Goal: Task Accomplishment & Management: Use online tool/utility

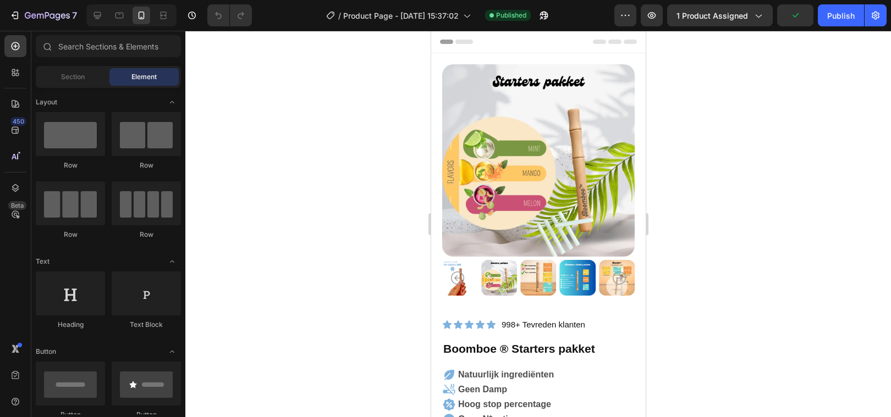
click at [824, 178] on div at bounding box center [538, 224] width 706 height 387
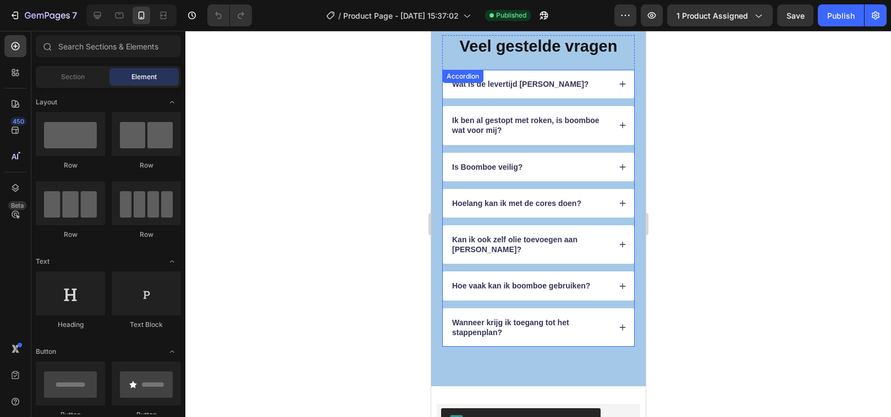
scroll to position [3985, 0]
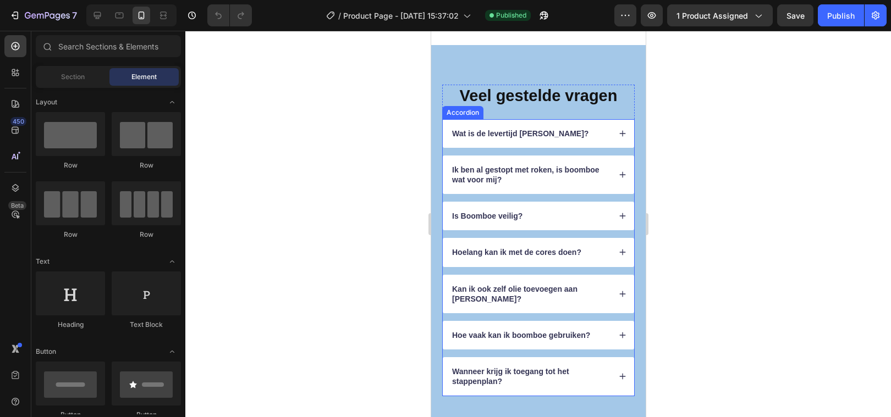
click at [443, 148] on div "Wat is de levertijd [PERSON_NAME]?" at bounding box center [537, 133] width 191 height 29
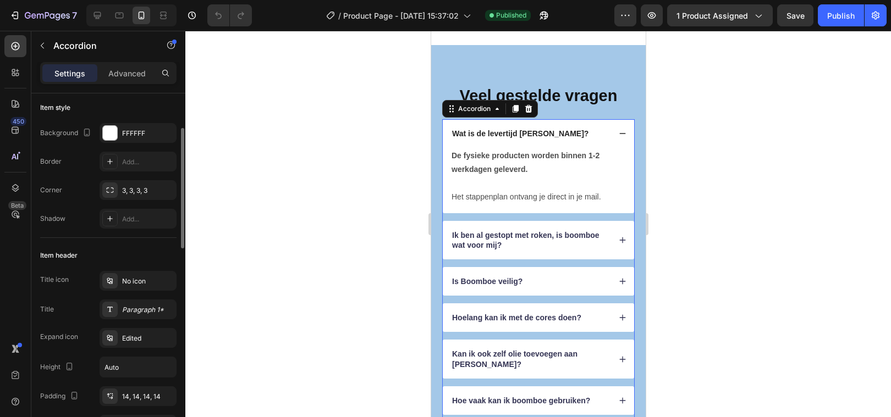
scroll to position [83, 0]
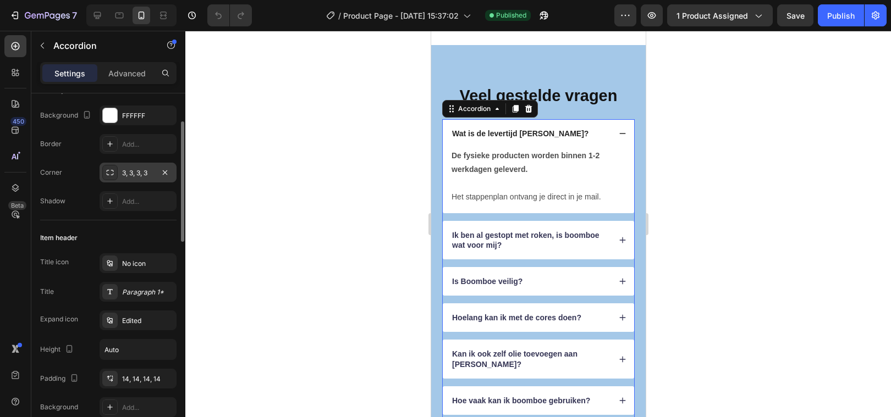
click at [134, 180] on div "3, 3, 3, 3" at bounding box center [138, 173] width 77 height 20
click at [136, 149] on div "Add..." at bounding box center [138, 144] width 77 height 20
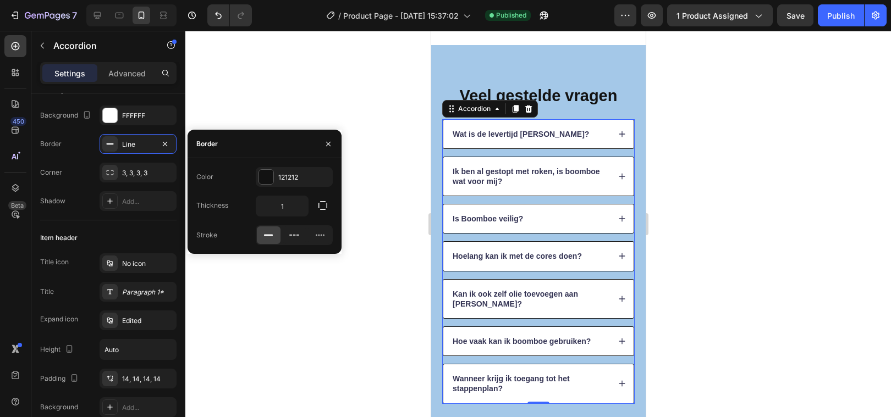
click at [192, 291] on div at bounding box center [538, 224] width 706 height 387
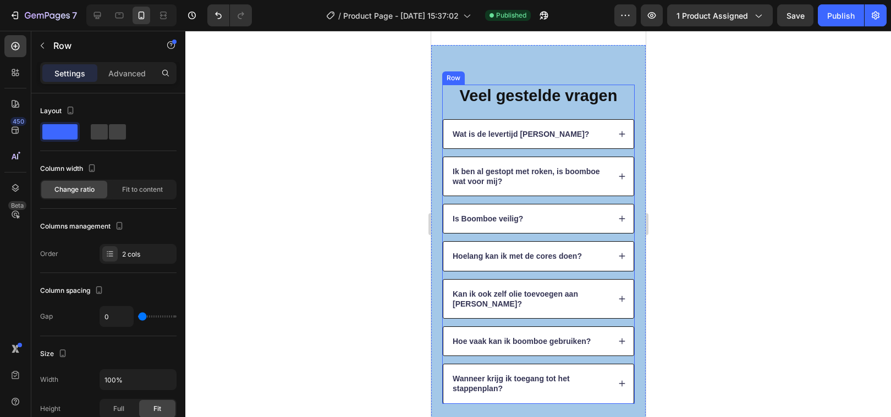
click at [502, 119] on div "Veel gestelde vragen Heading" at bounding box center [538, 102] width 192 height 35
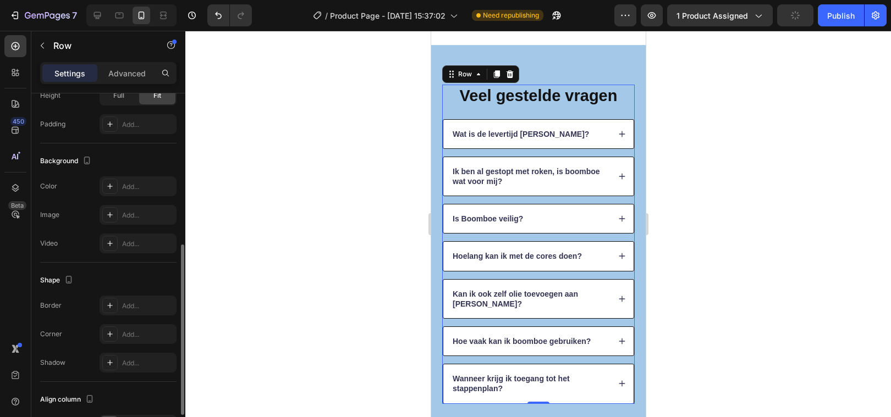
scroll to position [316, 0]
click at [115, 331] on div at bounding box center [109, 331] width 15 height 15
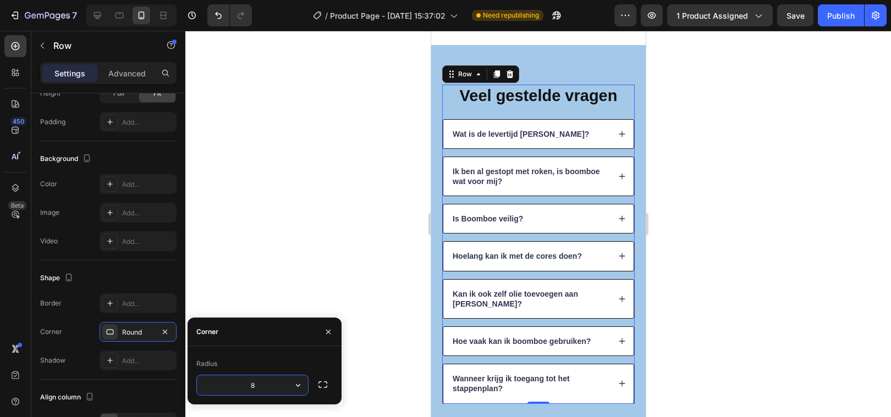
click at [278, 384] on input "8" at bounding box center [252, 386] width 111 height 20
click at [276, 384] on input "8" at bounding box center [252, 386] width 111 height 20
type input "10"
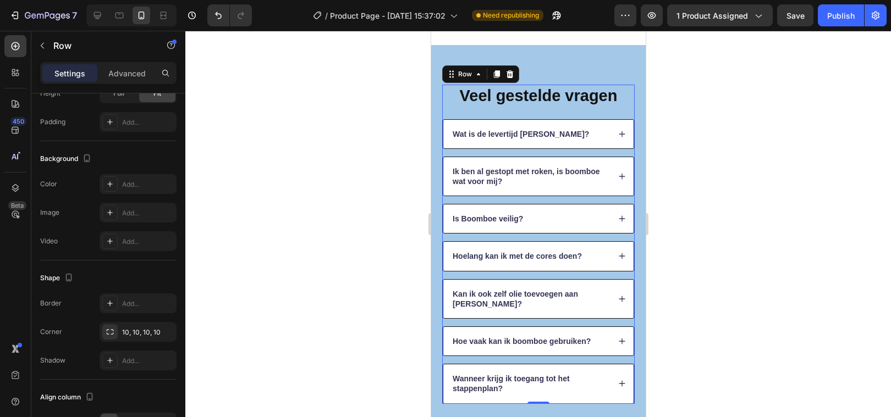
click at [309, 217] on div at bounding box center [538, 224] width 706 height 387
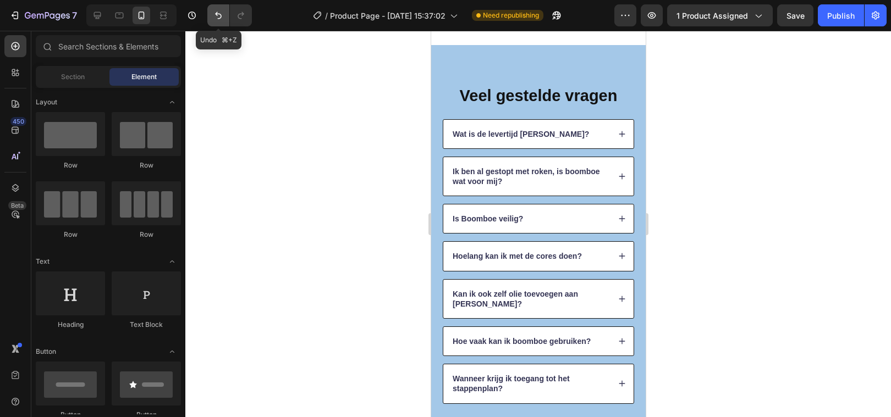
click at [219, 12] on icon "Undo/Redo" at bounding box center [218, 15] width 11 height 11
click at [449, 119] on div "Accordion" at bounding box center [462, 112] width 41 height 13
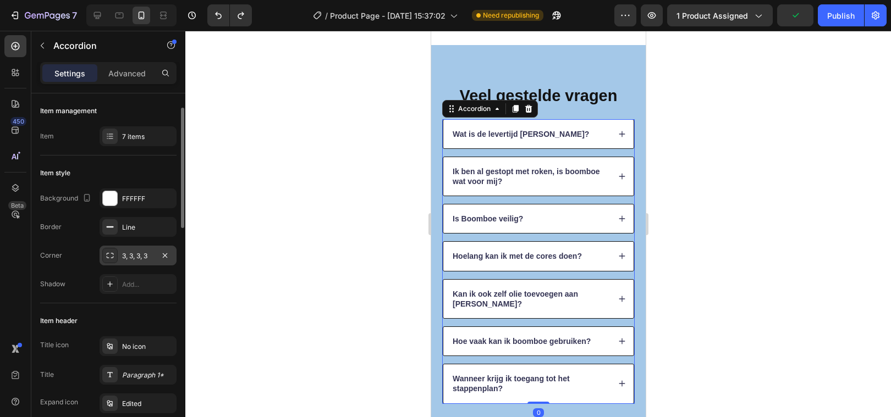
scroll to position [13, 0]
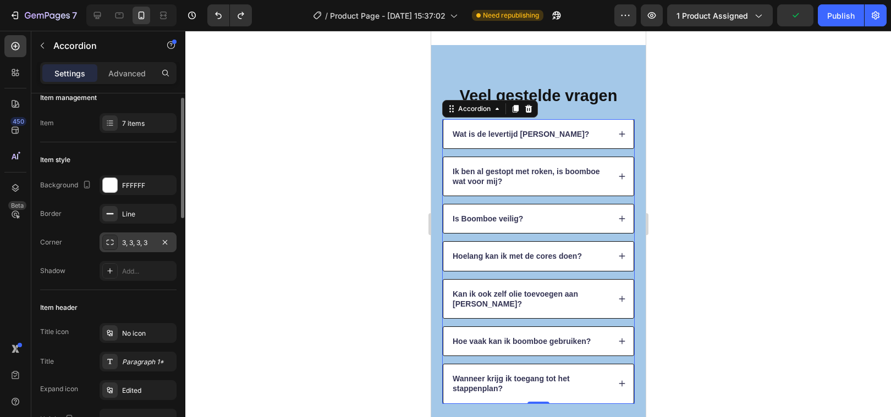
click at [133, 244] on div "3, 3, 3, 3" at bounding box center [138, 243] width 32 height 10
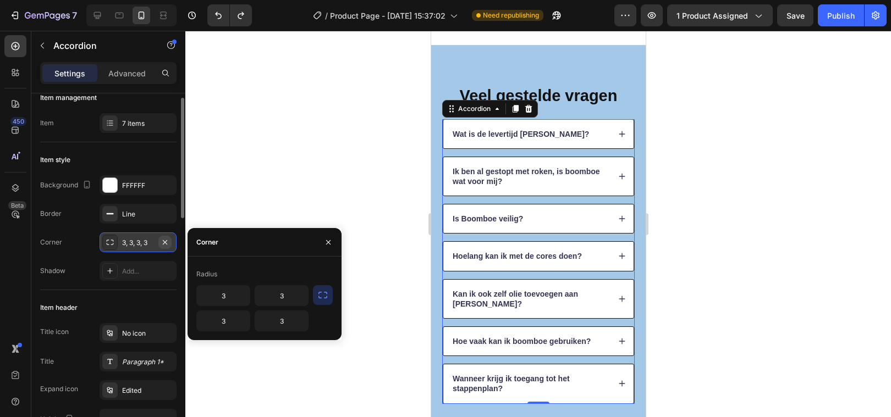
click at [161, 243] on icon "button" at bounding box center [165, 242] width 9 height 9
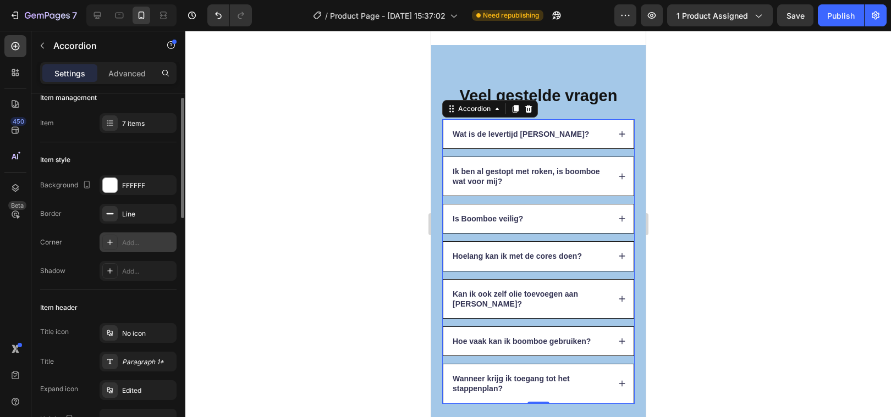
click at [137, 235] on div "Add..." at bounding box center [138, 243] width 77 height 20
type input "8"
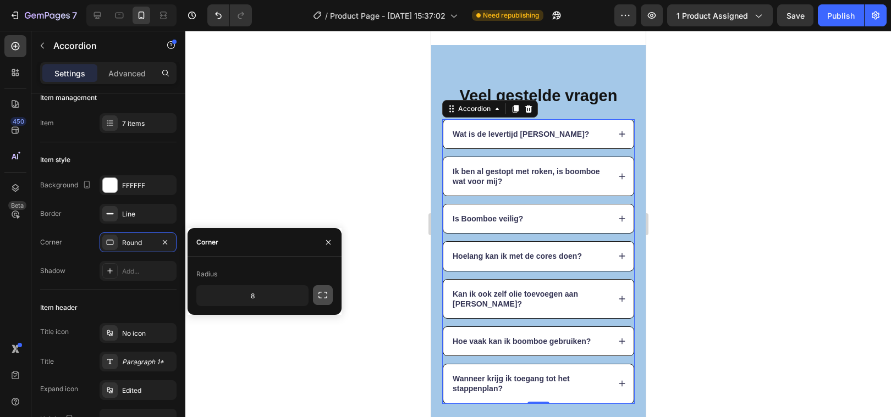
click at [320, 294] on icon "button" at bounding box center [322, 295] width 11 height 11
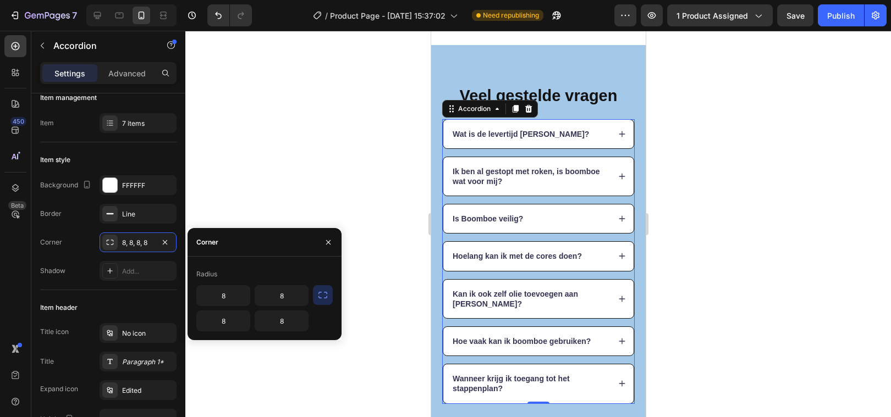
click at [276, 163] on div at bounding box center [538, 224] width 706 height 387
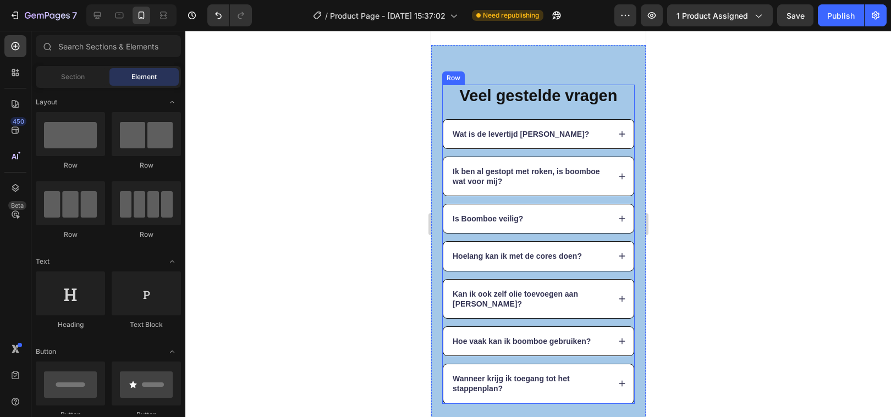
click at [486, 119] on div "Veel gestelde vragen Heading" at bounding box center [538, 102] width 192 height 35
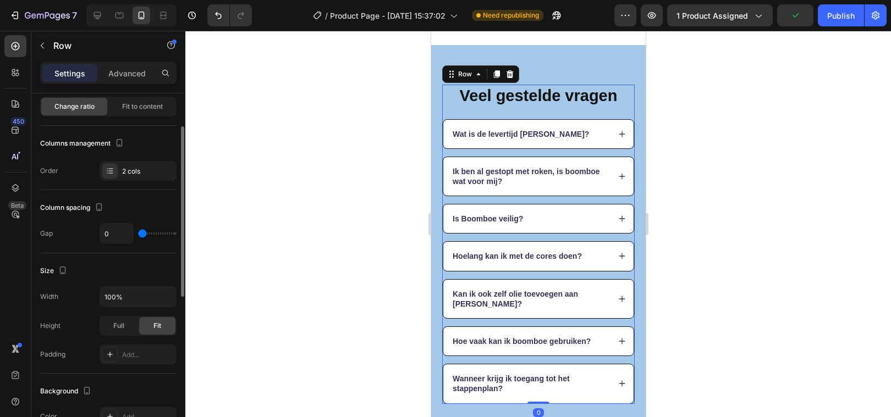
scroll to position [85, 0]
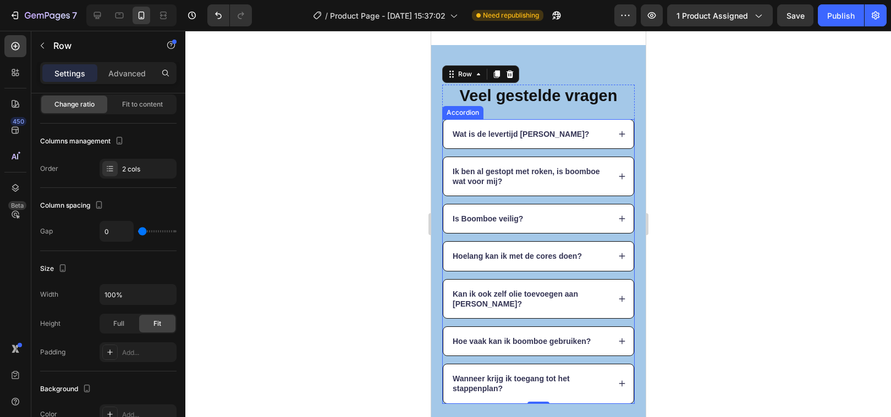
click at [447, 148] on div "Wat is de levertijd [PERSON_NAME]?" at bounding box center [538, 134] width 190 height 29
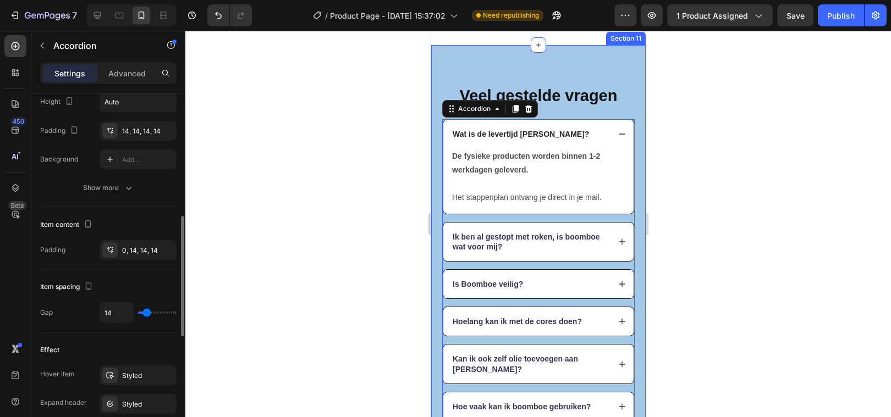
scroll to position [339, 0]
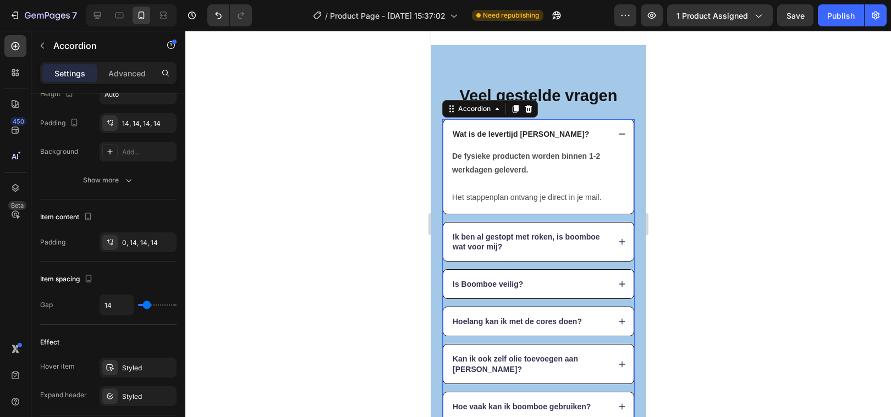
click at [368, 276] on div at bounding box center [538, 224] width 706 height 387
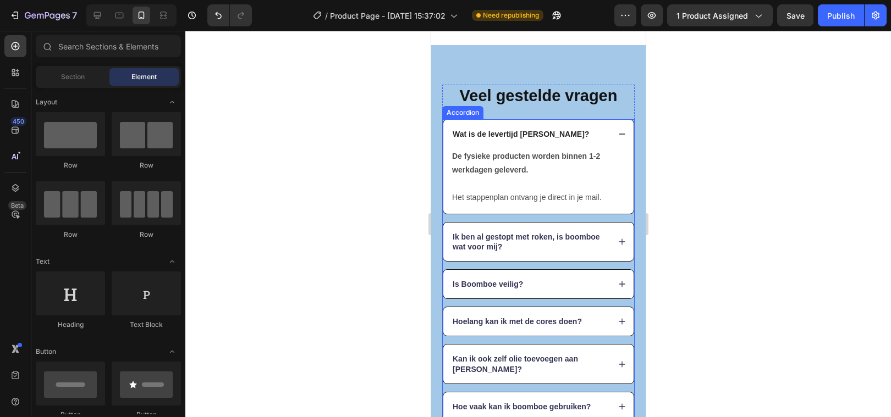
click at [620, 138] on icon at bounding box center [622, 134] width 8 height 8
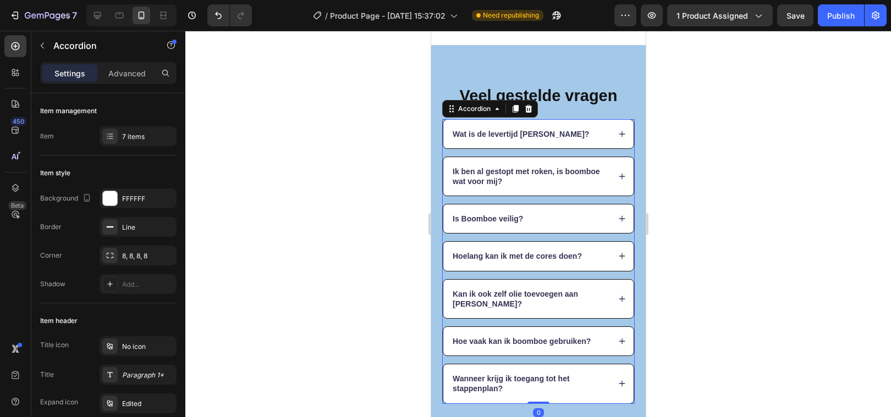
click at [450, 228] on div "Wat is de levertijd [PERSON_NAME]? Ik ben al gestopt met roken, is boomboe wat …" at bounding box center [538, 261] width 192 height 285
click at [133, 261] on div "8, 8, 8, 8" at bounding box center [138, 256] width 77 height 20
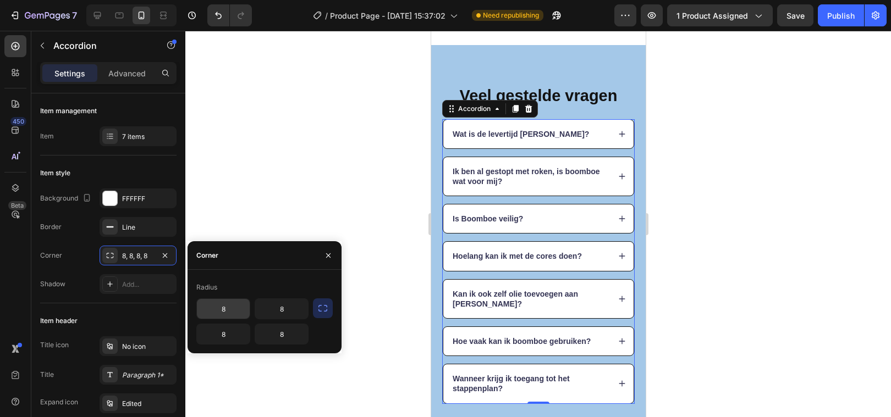
click at [232, 313] on input "8" at bounding box center [223, 309] width 53 height 20
type input "12"
click at [232, 336] on input "8" at bounding box center [223, 334] width 53 height 20
click at [231, 337] on input "8" at bounding box center [223, 334] width 53 height 20
type input "12"
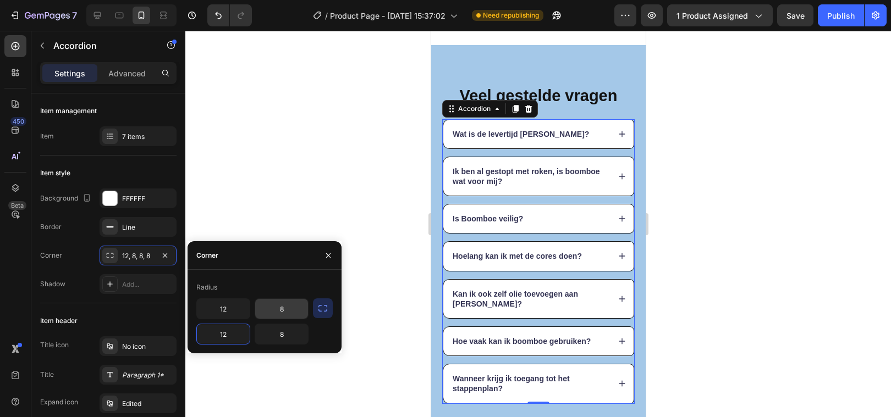
click at [273, 310] on input "8" at bounding box center [281, 309] width 53 height 20
type input "12"
click at [290, 340] on input "8" at bounding box center [281, 334] width 53 height 20
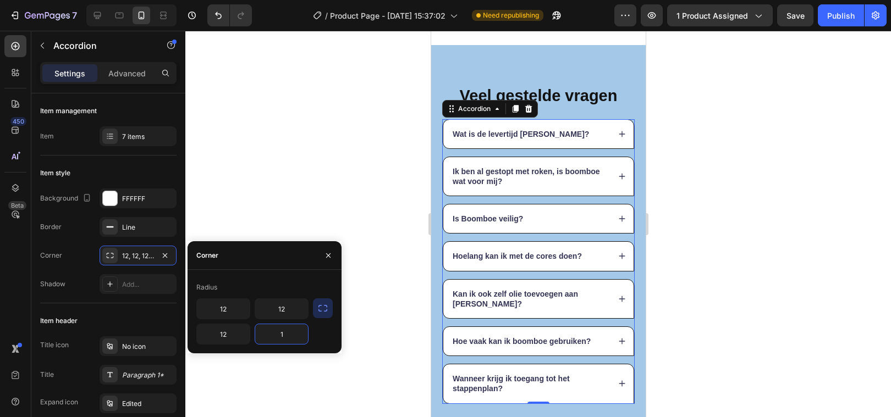
type input "12"
click at [303, 146] on div at bounding box center [538, 224] width 706 height 387
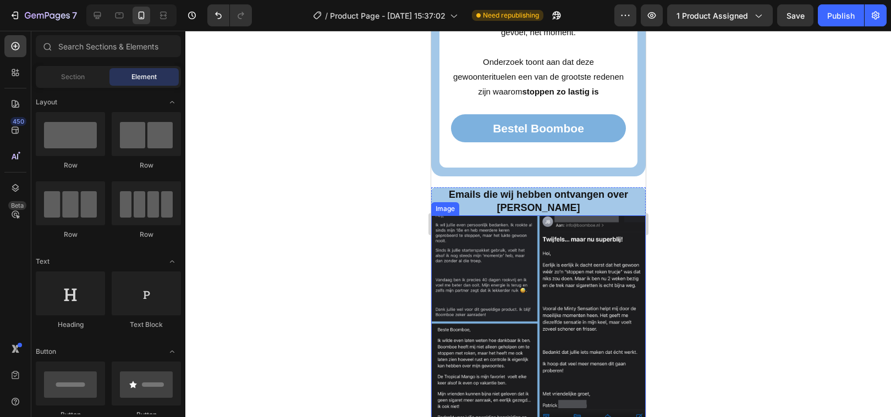
scroll to position [2314, 0]
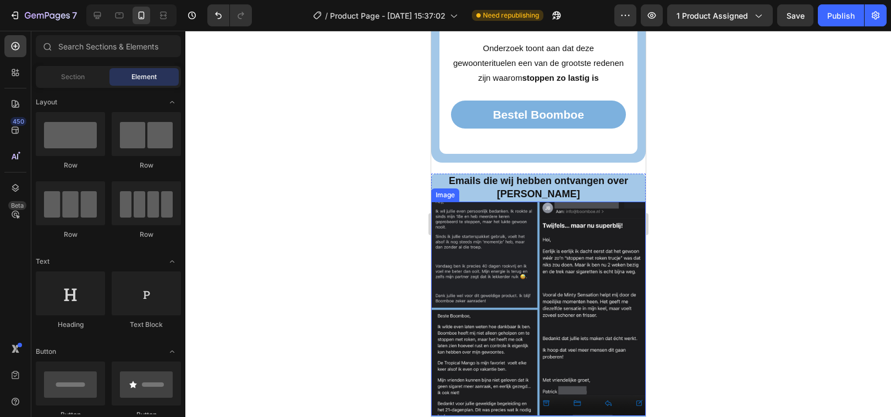
click at [437, 216] on img at bounding box center [538, 309] width 214 height 214
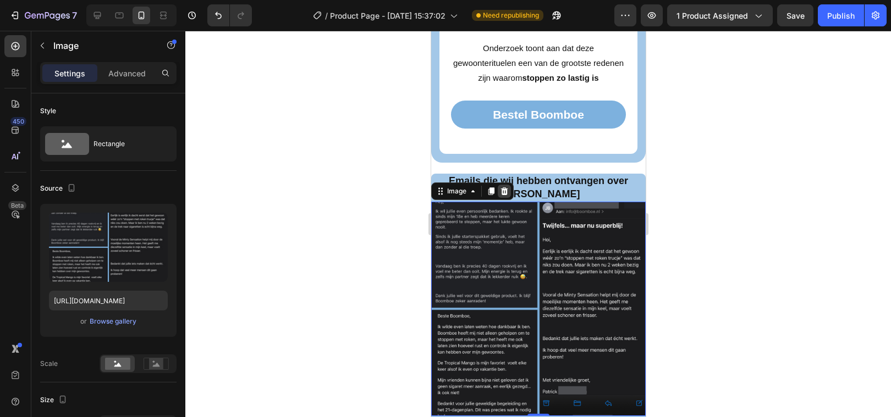
click at [505, 188] on icon at bounding box center [503, 192] width 7 height 8
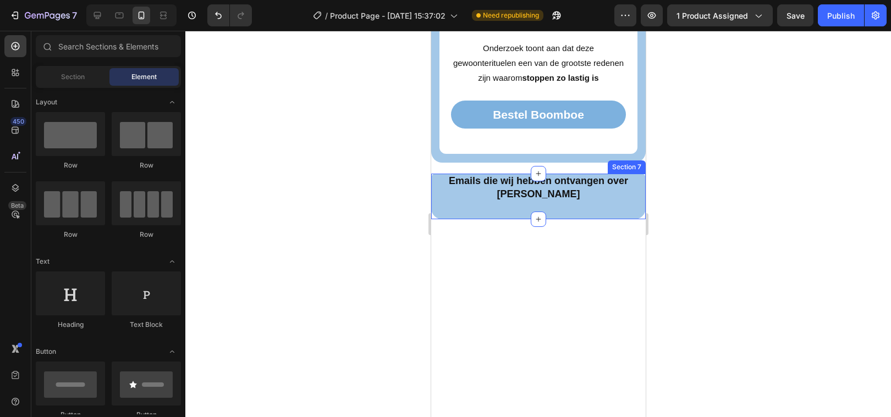
click at [444, 197] on div "Emails die wij hebben ontvangen over Boomboe Heading Row Section 7" at bounding box center [538, 197] width 214 height 46
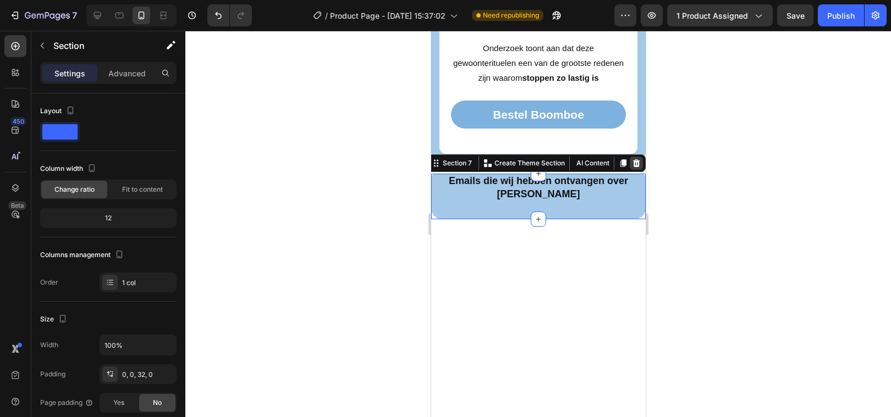
click at [630, 157] on div at bounding box center [635, 163] width 13 height 13
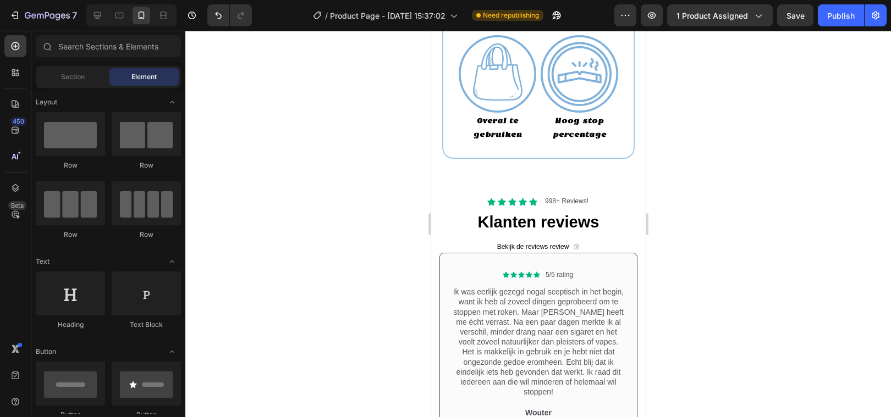
scroll to position [1468, 0]
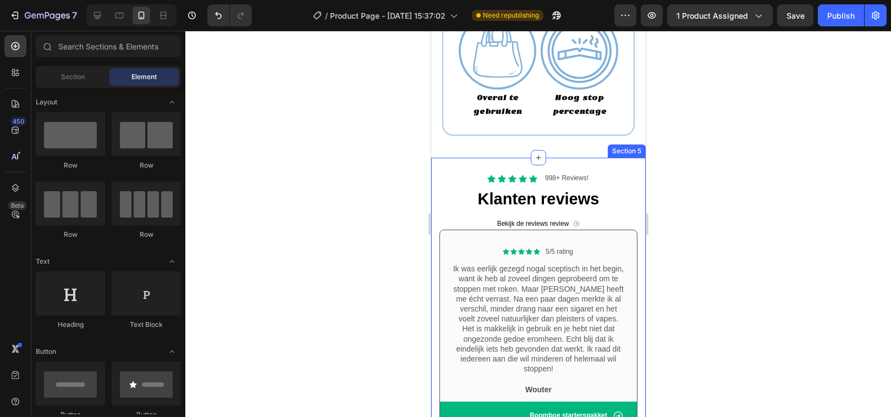
click at [362, 162] on div at bounding box center [538, 224] width 706 height 387
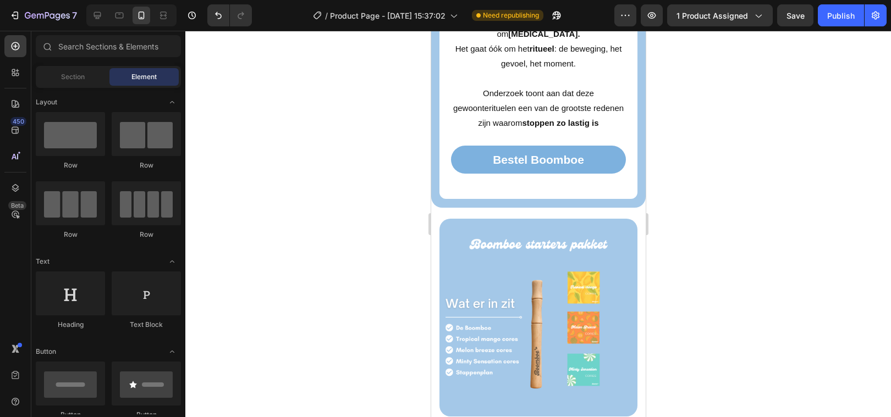
scroll to position [2274, 0]
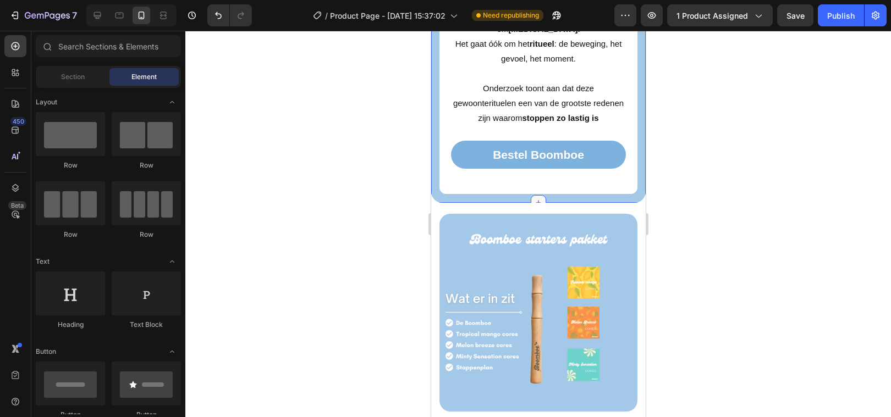
click at [536, 199] on icon at bounding box center [537, 203] width 9 height 9
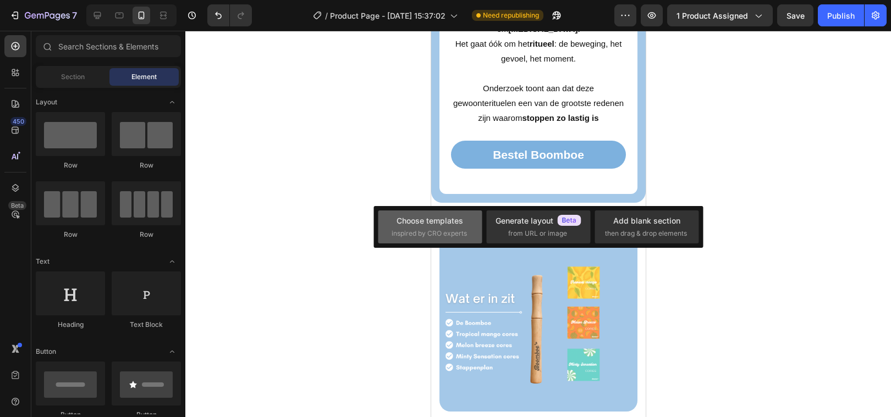
click at [420, 219] on div "Choose templates" at bounding box center [430, 221] width 67 height 12
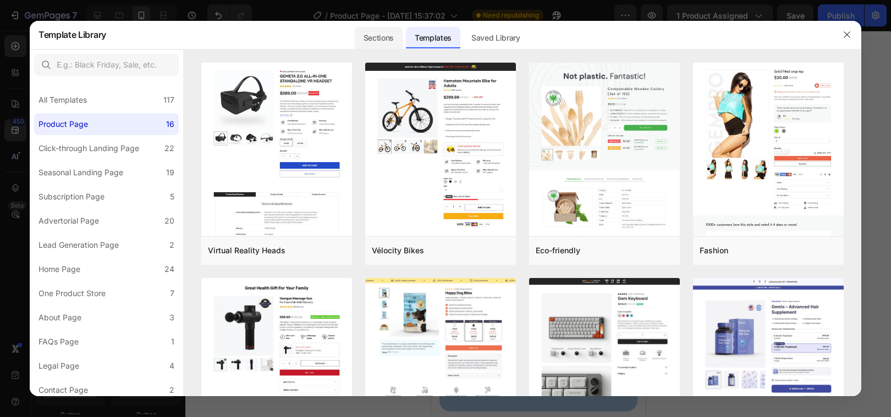
click at [391, 31] on div "Sections" at bounding box center [379, 38] width 48 height 22
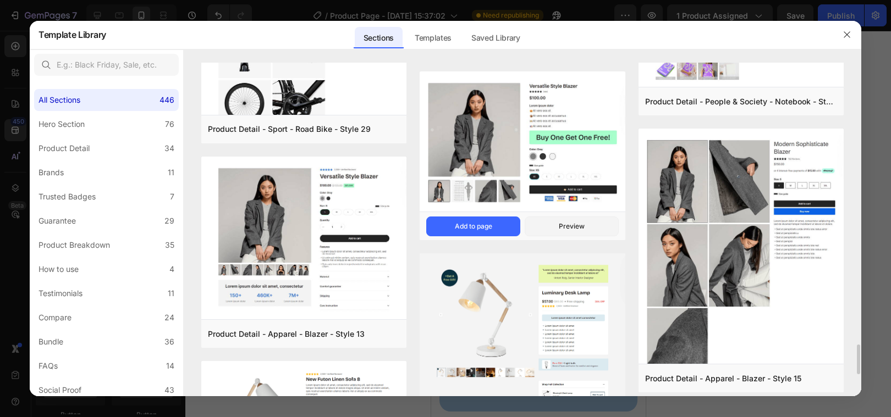
scroll to position [3004, 0]
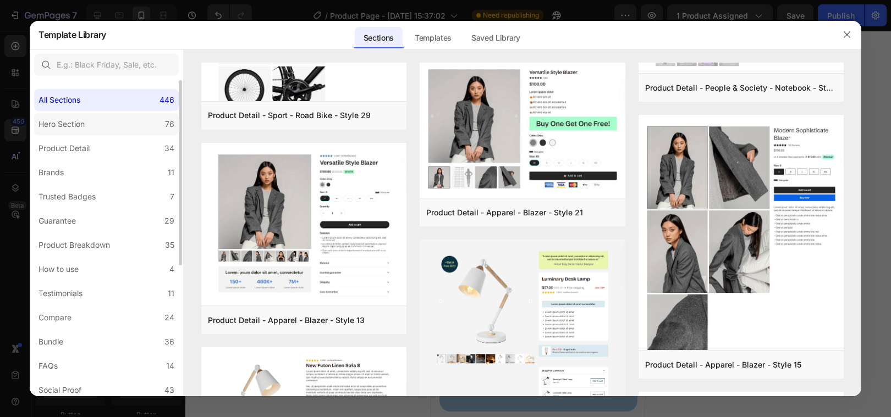
click at [124, 131] on label "Hero Section 76" at bounding box center [106, 124] width 145 height 22
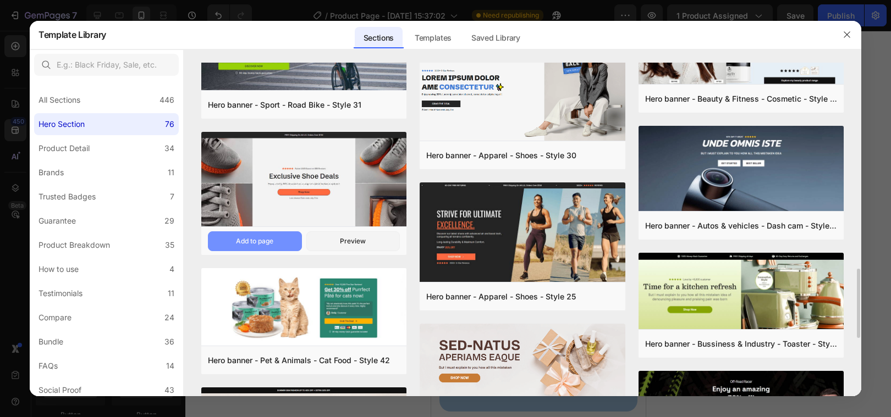
scroll to position [684, 0]
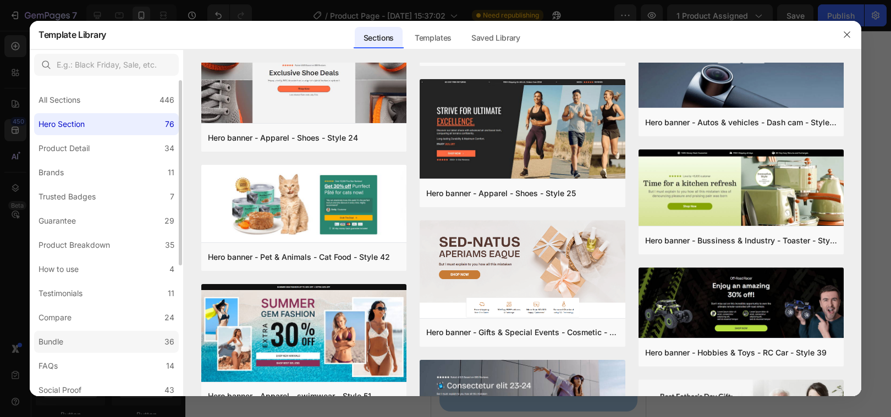
click at [60, 333] on label "Bundle 36" at bounding box center [106, 342] width 145 height 22
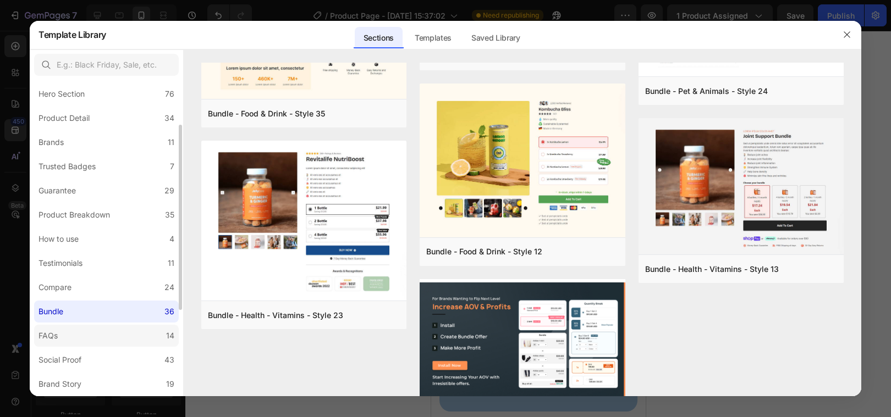
scroll to position [47, 0]
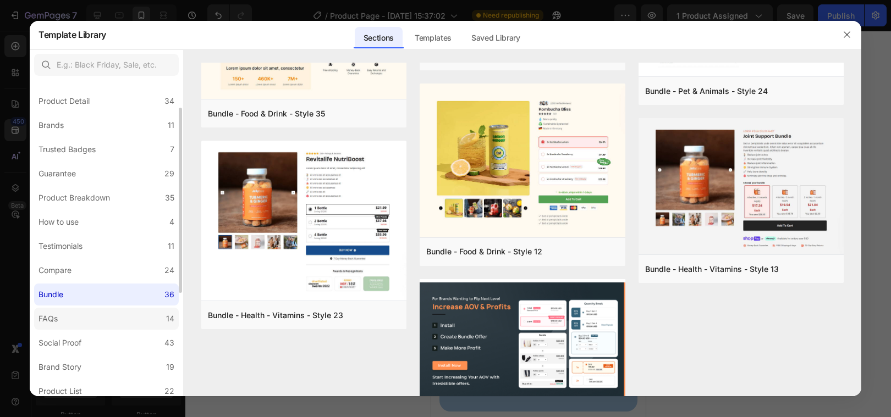
click at [97, 317] on label "FAQs 14" at bounding box center [106, 319] width 145 height 22
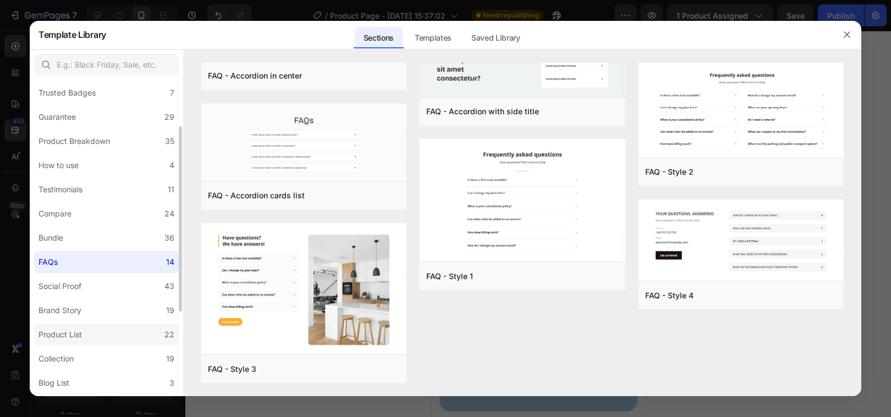
scroll to position [114, 0]
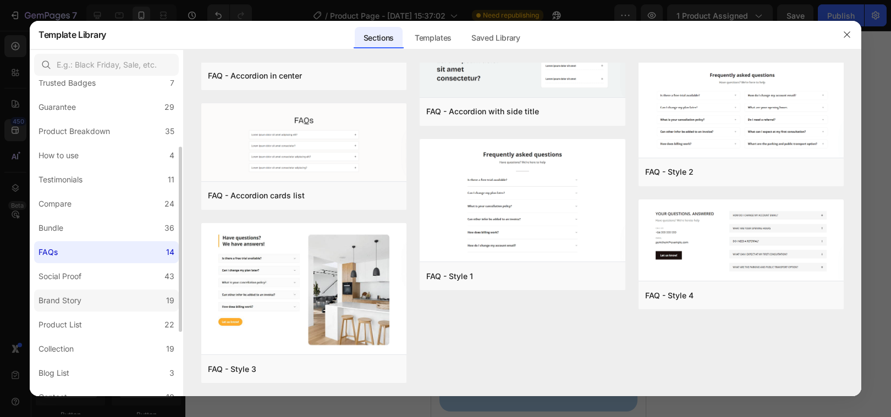
click at [75, 295] on div "Brand Story" at bounding box center [59, 300] width 43 height 13
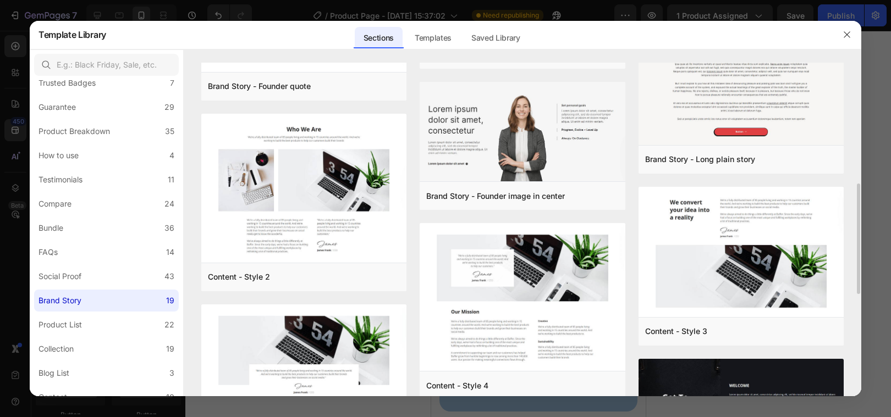
scroll to position [339, 0]
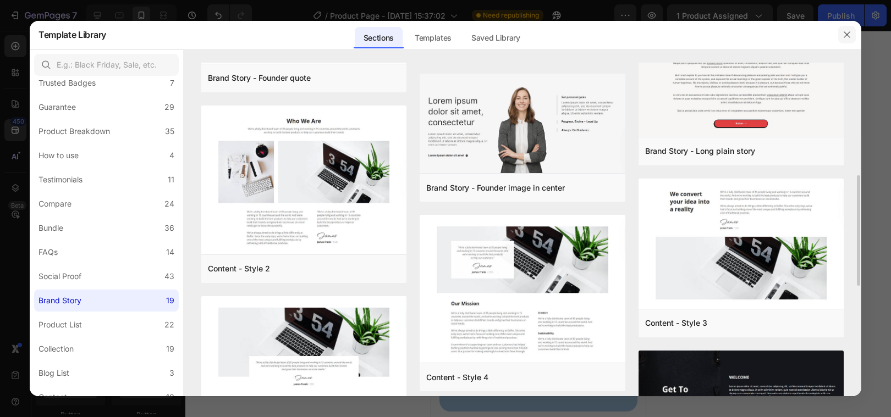
click at [847, 31] on icon "button" at bounding box center [847, 34] width 9 height 9
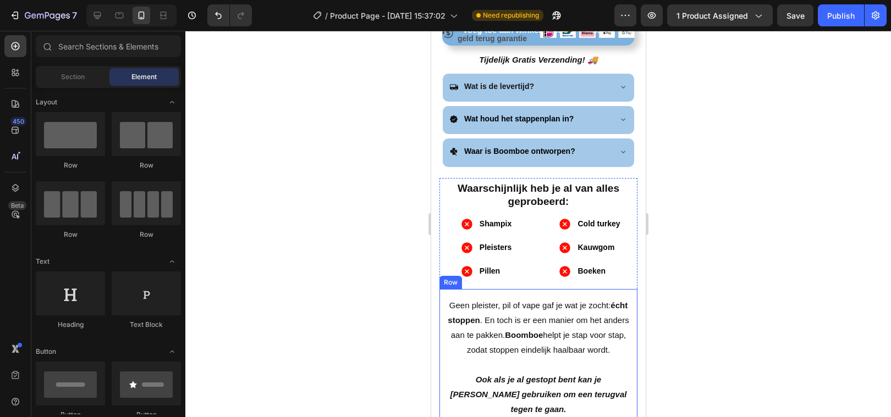
scroll to position [642, 0]
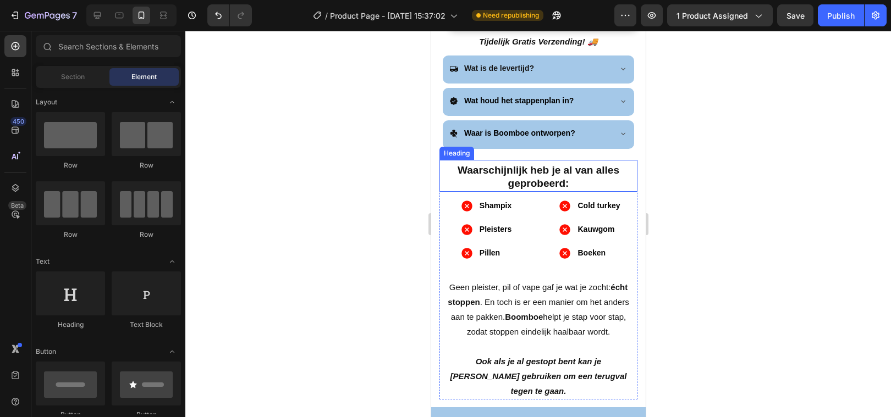
click at [577, 185] on h2 "Waarschijnlijk heb je al van alles geprobeerd:" at bounding box center [538, 177] width 198 height 29
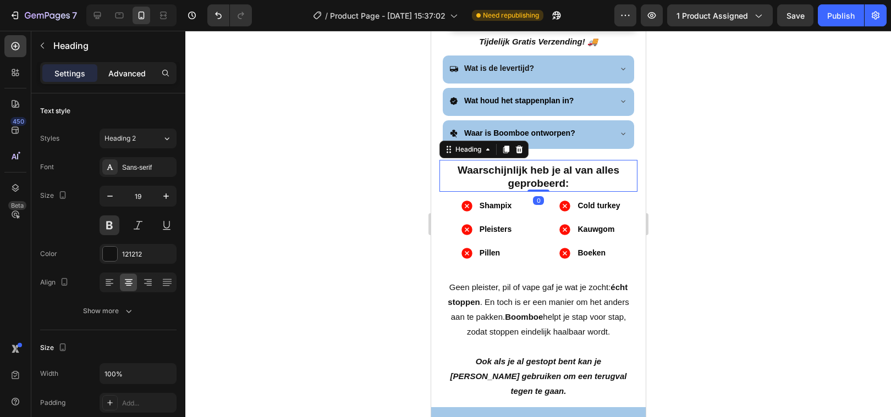
click at [136, 74] on p "Advanced" at bounding box center [126, 74] width 37 height 12
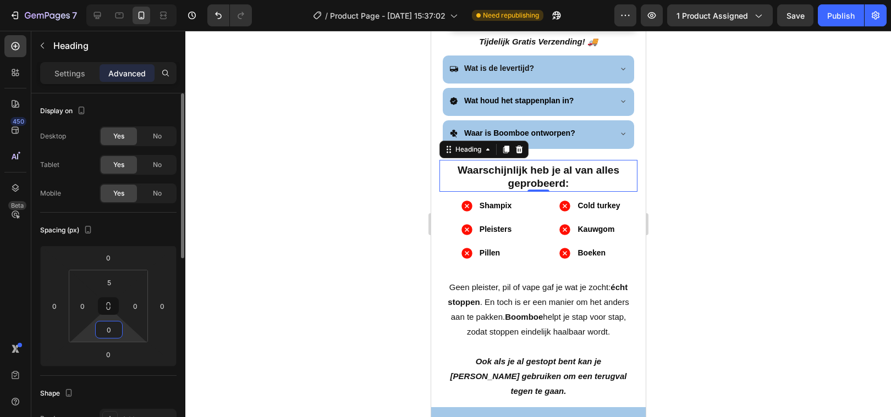
click at [106, 327] on input "0" at bounding box center [109, 330] width 22 height 16
type input "10"
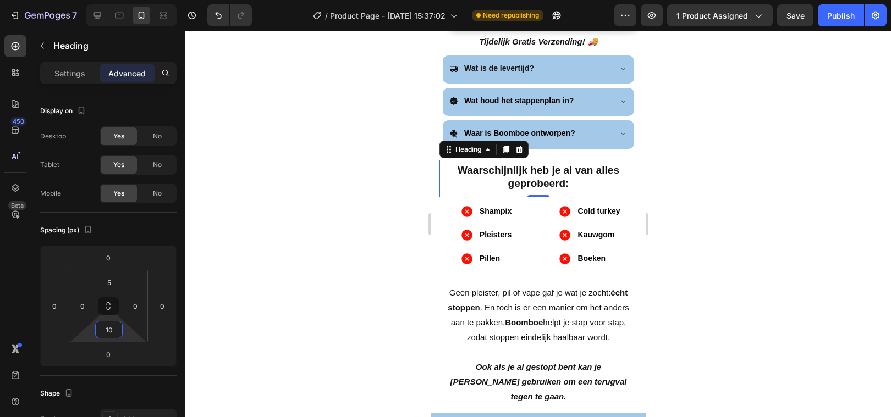
click at [284, 264] on div at bounding box center [538, 224] width 706 height 387
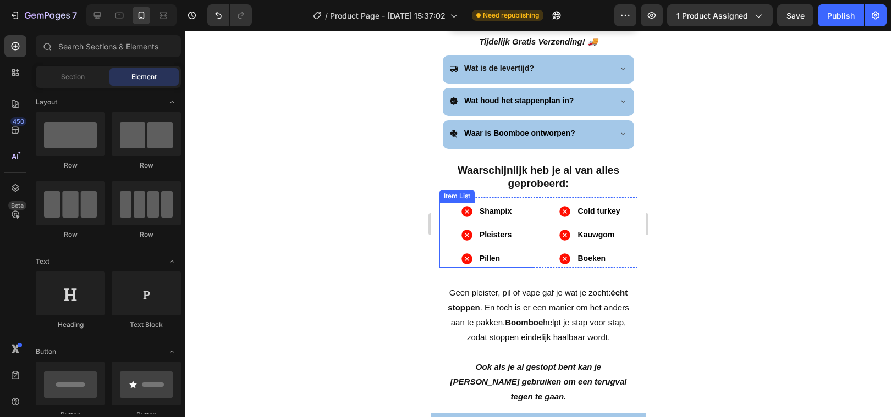
click at [453, 233] on div "Shampix Pleisters Pillen" at bounding box center [486, 235] width 95 height 65
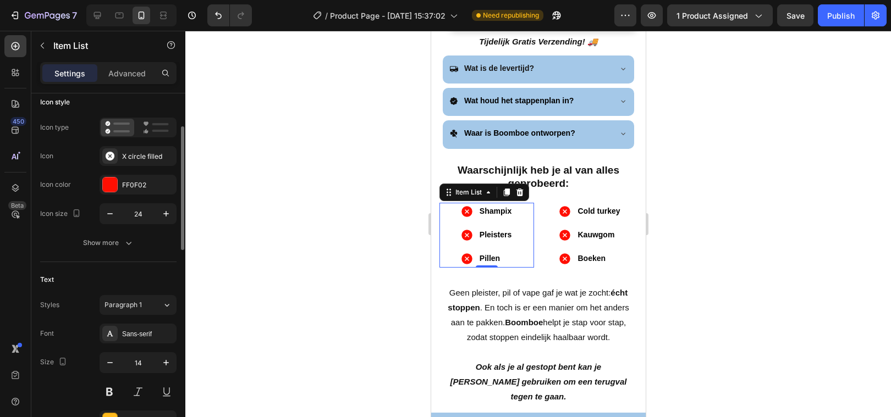
scroll to position [49, 0]
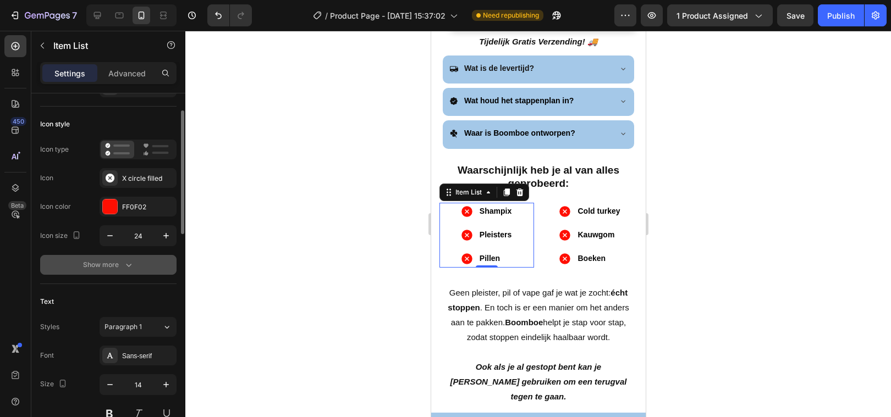
click at [119, 263] on div "Show more" at bounding box center [108, 265] width 51 height 11
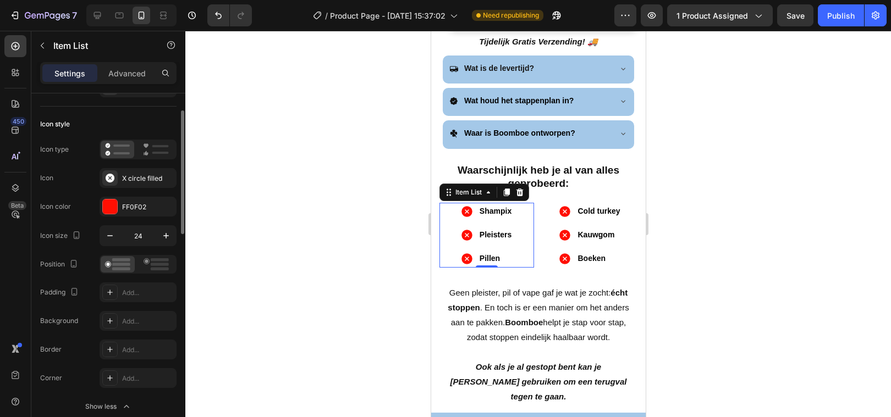
scroll to position [52, 0]
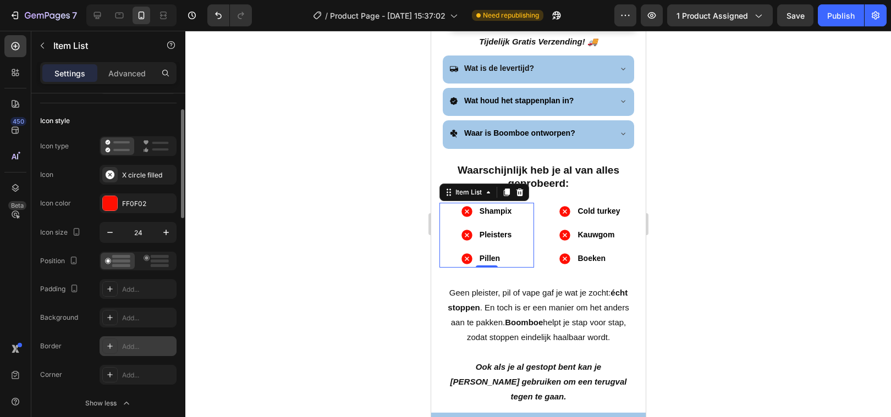
click at [131, 349] on div "Add..." at bounding box center [148, 347] width 52 height 10
click at [285, 254] on div at bounding box center [538, 224] width 706 height 387
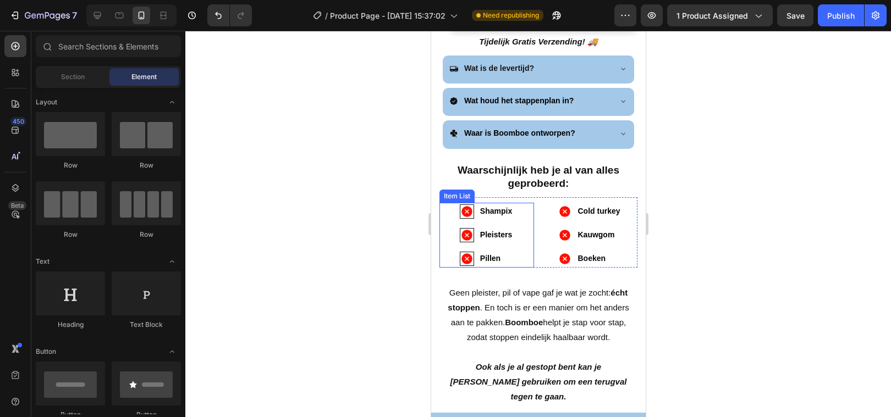
click at [450, 212] on div "Shampix Pleisters Pillen" at bounding box center [486, 235] width 95 height 65
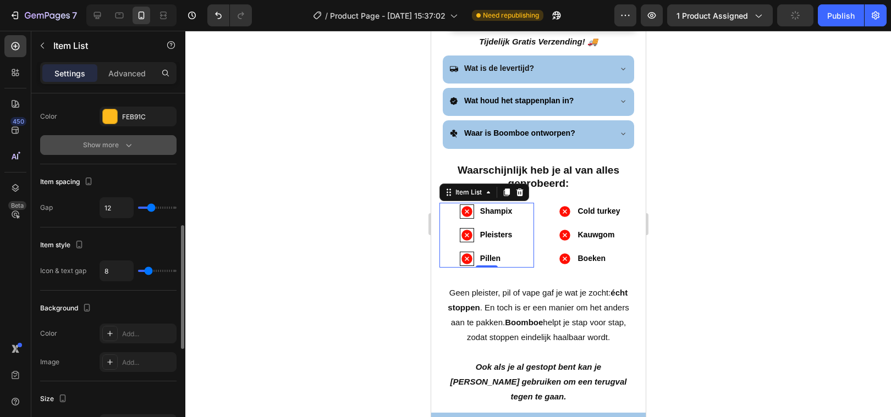
scroll to position [376, 0]
click at [122, 147] on div "Show more" at bounding box center [108, 144] width 51 height 11
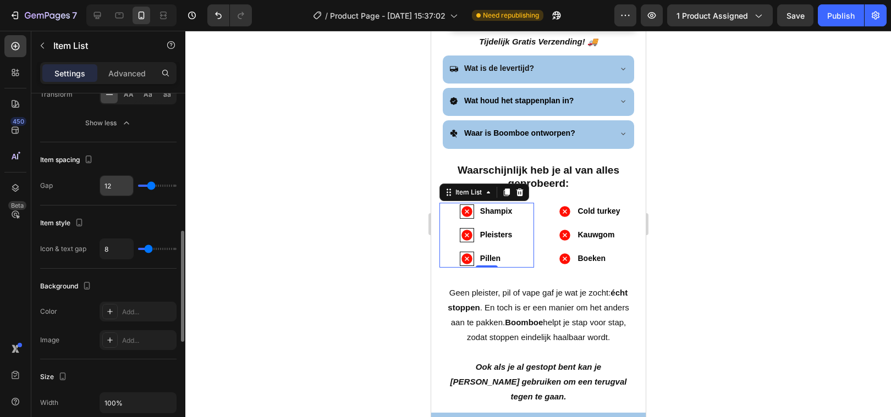
scroll to position [311, 0]
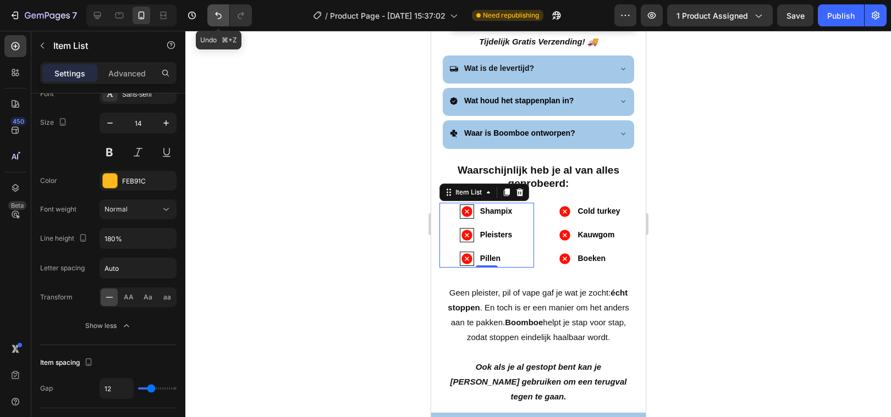
click at [217, 10] on icon "Undo/Redo" at bounding box center [218, 15] width 11 height 11
click at [358, 189] on div at bounding box center [538, 224] width 706 height 387
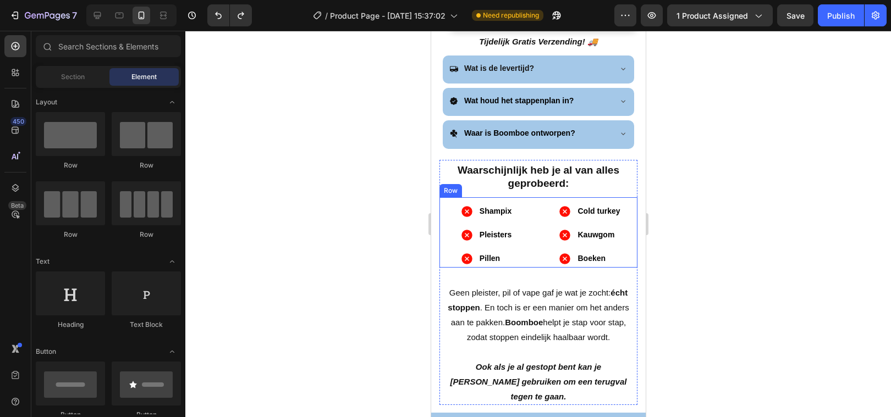
click at [531, 198] on div "Shampix Pleisters Pillen Item List Cold turkey Kauwgom Boeken Item List Row" at bounding box center [538, 232] width 198 height 70
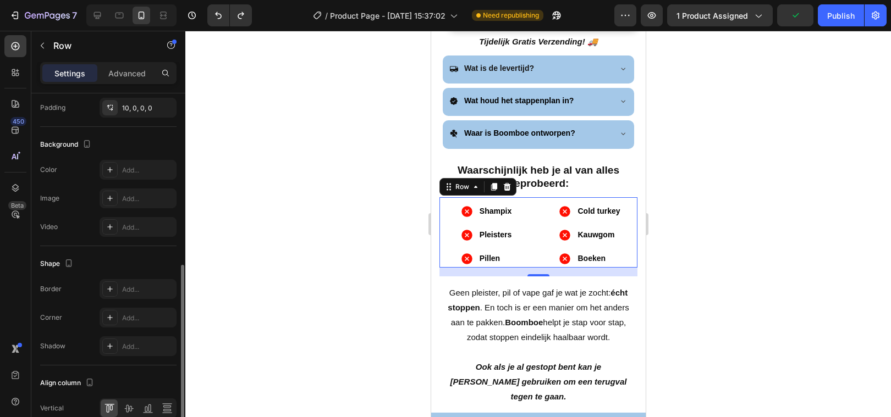
scroll to position [368, 0]
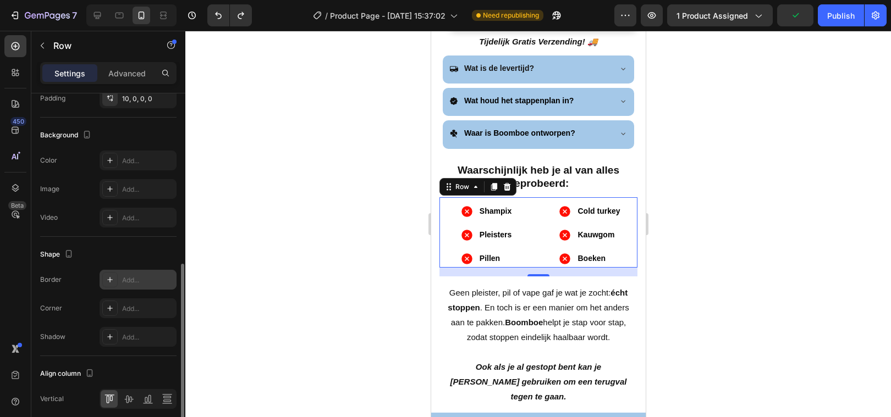
click at [113, 281] on icon at bounding box center [110, 280] width 9 height 9
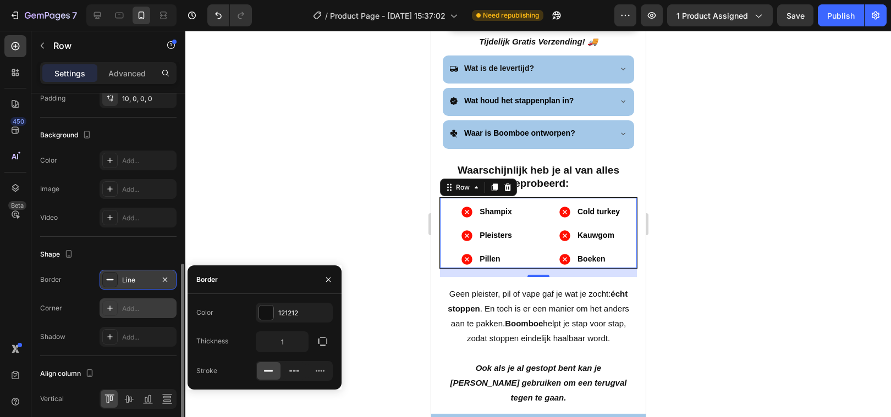
click at [164, 312] on div "Add..." at bounding box center [148, 309] width 52 height 10
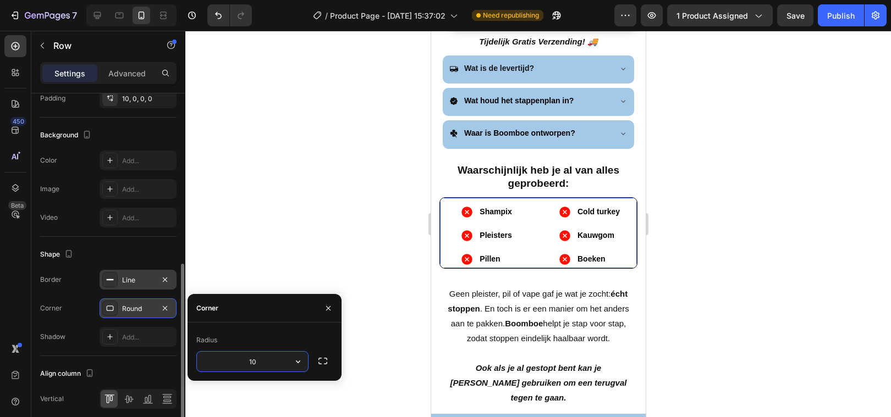
type input "1"
type input "20"
click at [343, 215] on div at bounding box center [538, 224] width 706 height 387
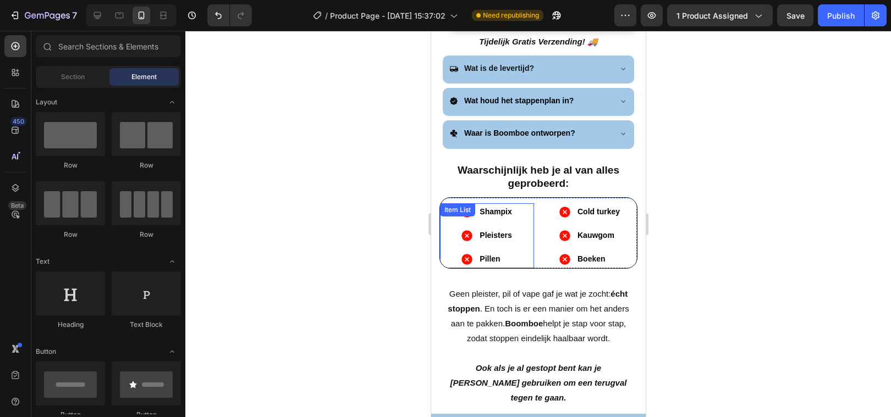
click at [288, 243] on div at bounding box center [538, 224] width 706 height 387
click at [324, 151] on div at bounding box center [538, 224] width 706 height 387
click at [667, 172] on div at bounding box center [538, 224] width 706 height 387
click at [537, 201] on div "Shampix Pleisters Pillen Item List Cold turkey Kauwgom Boeken Item List Row" at bounding box center [538, 232] width 198 height 71
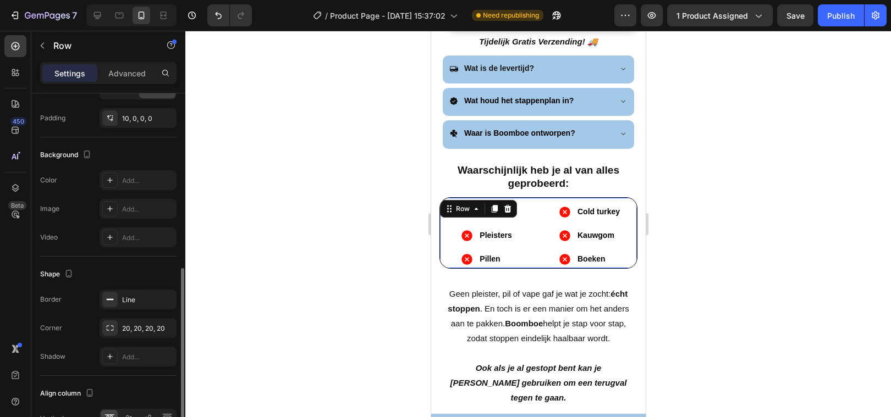
scroll to position [357, 0]
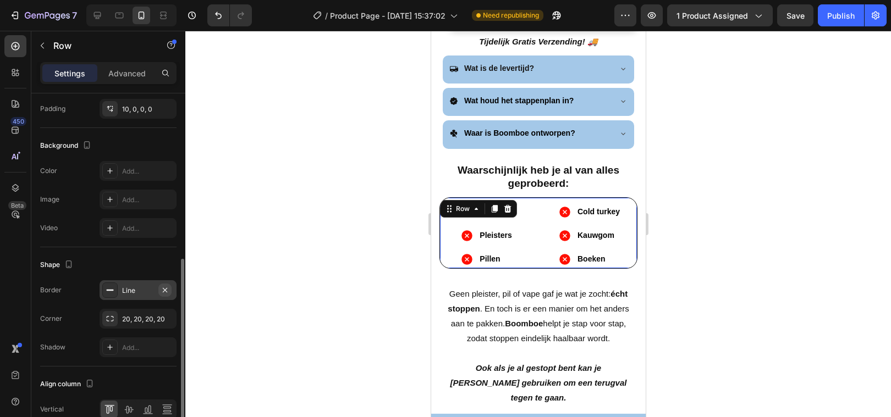
click at [164, 287] on icon "button" at bounding box center [165, 290] width 9 height 9
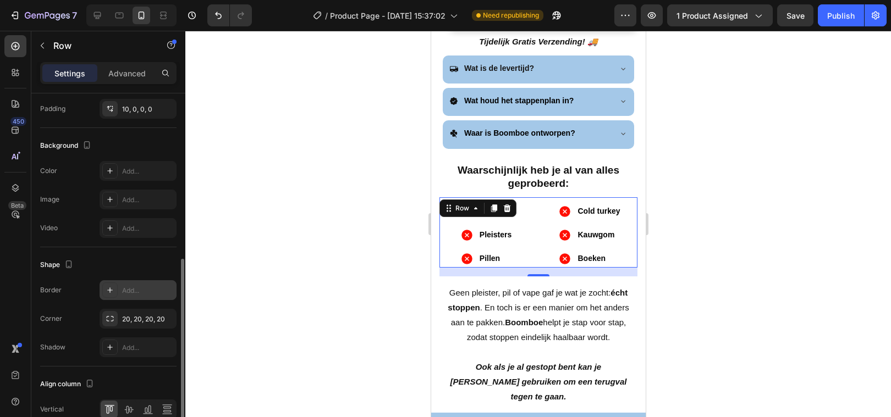
click at [310, 249] on div at bounding box center [538, 224] width 706 height 387
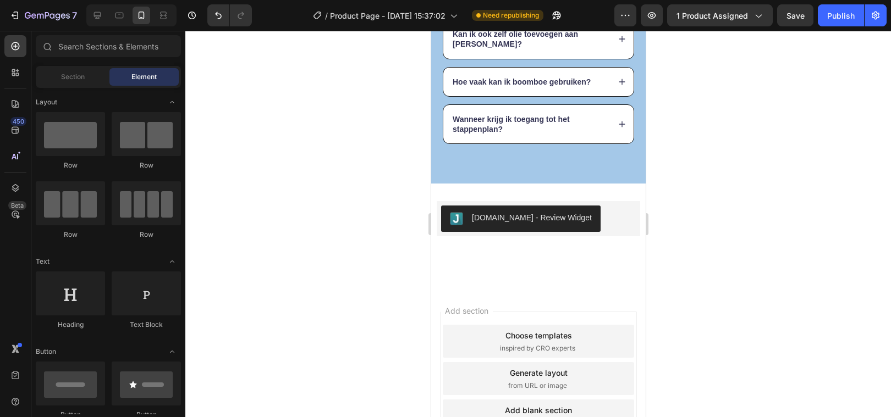
scroll to position [3945, 0]
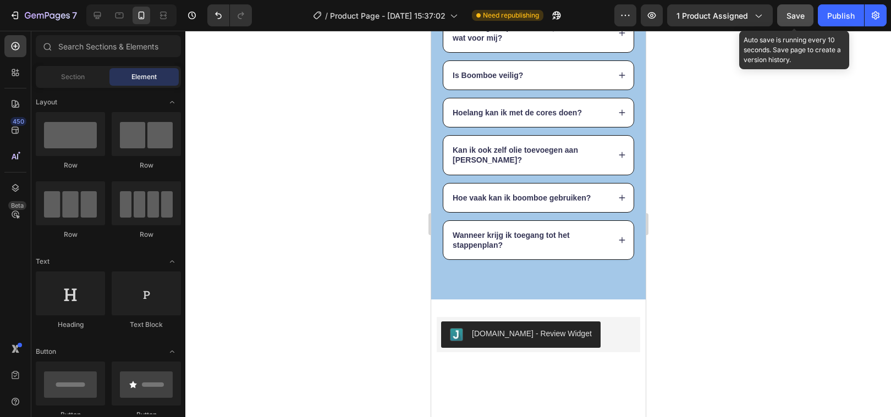
click at [795, 24] on button "Save" at bounding box center [795, 15] width 36 height 22
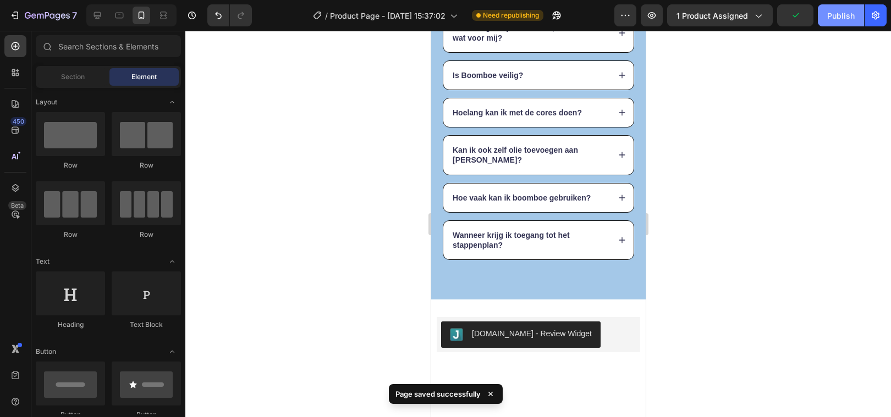
click at [832, 15] on div "Publish" at bounding box center [840, 16] width 27 height 12
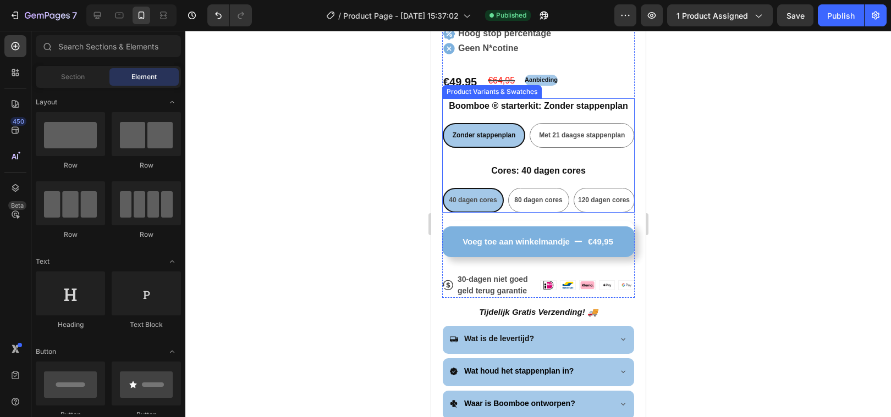
scroll to position [400, 0]
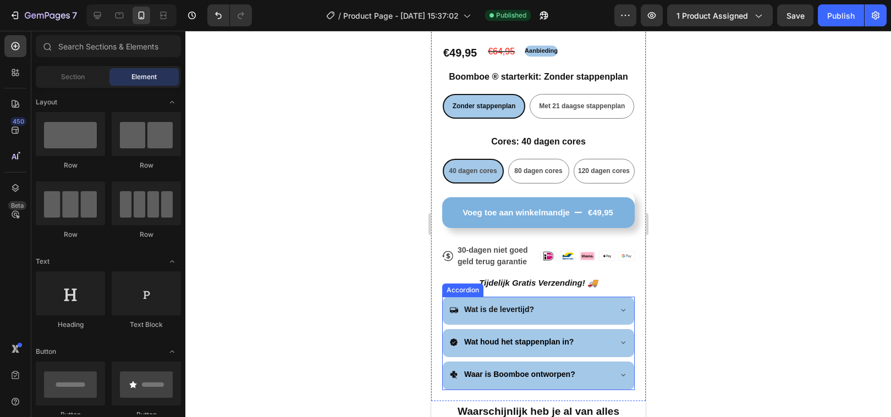
click at [443, 303] on div "Wat is de levertijd?" at bounding box center [537, 311] width 191 height 28
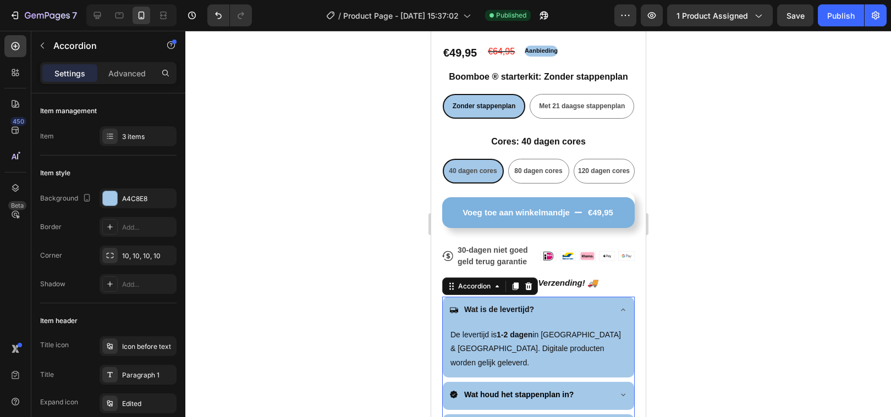
click at [624, 311] on icon at bounding box center [622, 310] width 9 height 9
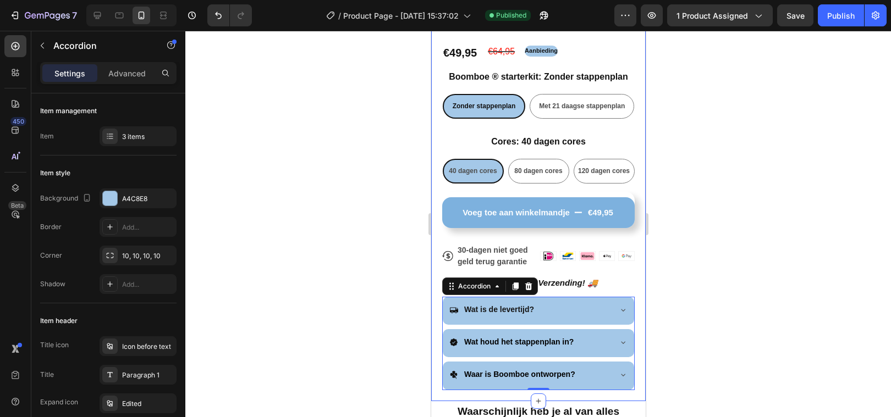
click at [263, 346] on div at bounding box center [538, 224] width 706 height 387
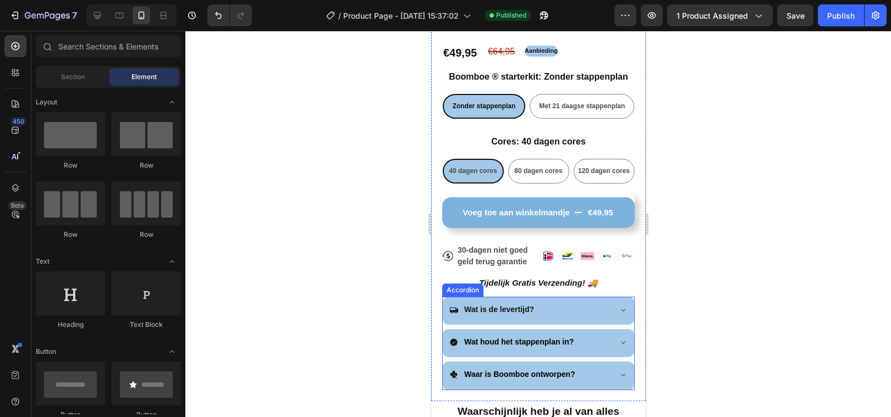
click at [442, 324] on div "Wat is de levertijd?" at bounding box center [537, 311] width 191 height 28
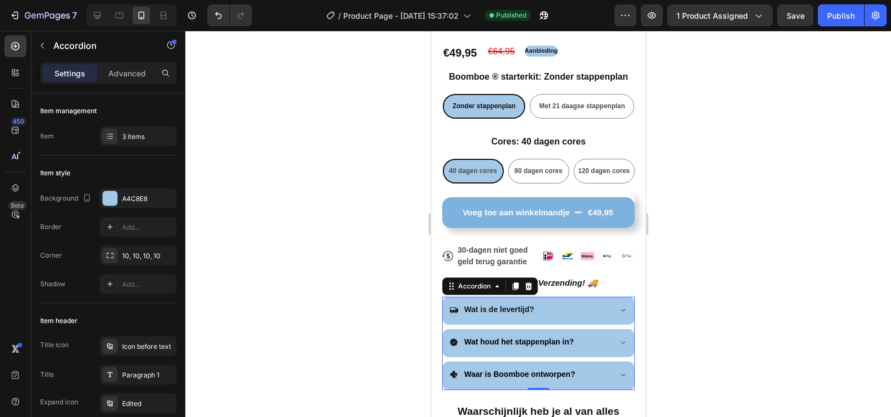
click at [364, 220] on div at bounding box center [538, 224] width 706 height 387
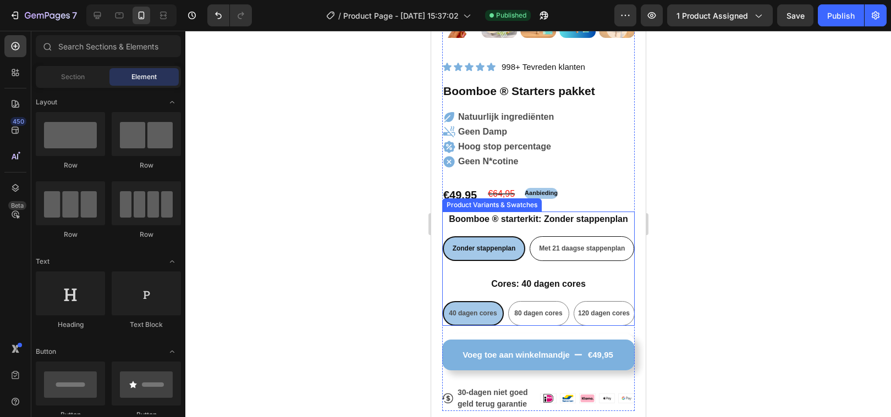
scroll to position [284, 0]
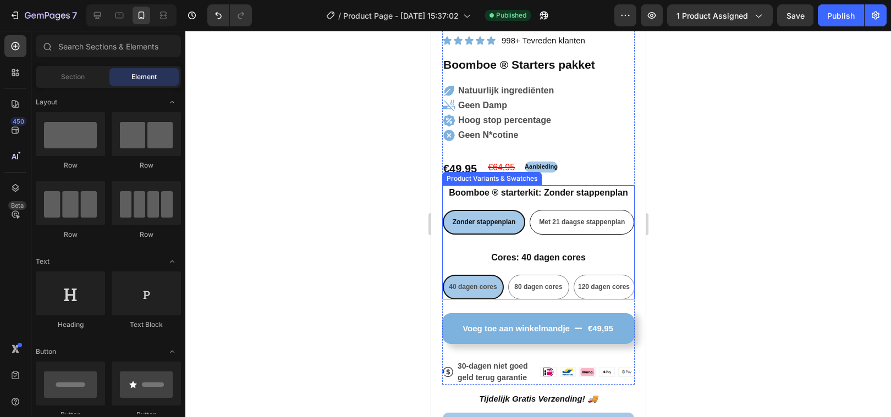
click at [568, 219] on span "Met 21 daagse stappenplan" at bounding box center [581, 222] width 86 height 8
click at [581, 210] on input "Met 21 daagse stappenplan Met 21 daagse stappenplan Met 21 daagse stappenplan" at bounding box center [581, 210] width 1 height 1
radio input "true"
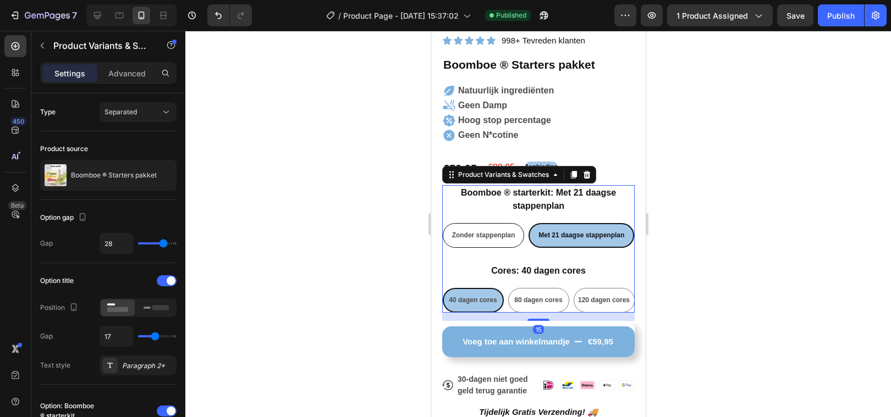
click at [463, 245] on div "Zonder stappenplan" at bounding box center [483, 235] width 81 height 21
click at [482, 223] on input "Zonder stappenplan Zonder stappenplan Zonder stappenplan" at bounding box center [482, 223] width 1 height 1
radio input "true"
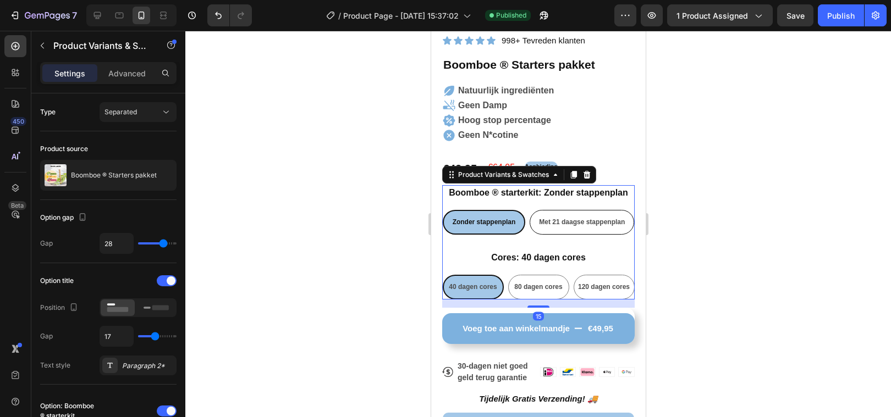
click at [548, 229] on div "Met 21 daagse stappenplan" at bounding box center [581, 222] width 103 height 21
click at [581, 210] on input "Met 21 daagse stappenplan Met 21 daagse stappenplan Met 21 daagse stappenplan" at bounding box center [581, 210] width 1 height 1
radio input "true"
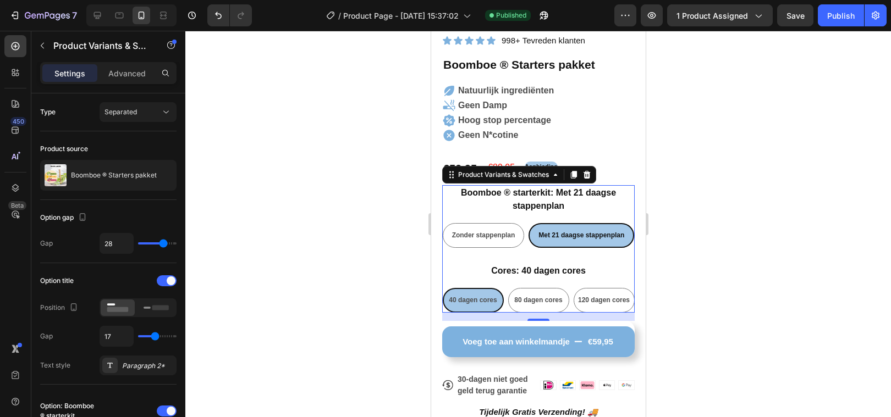
click at [311, 297] on div at bounding box center [538, 224] width 706 height 387
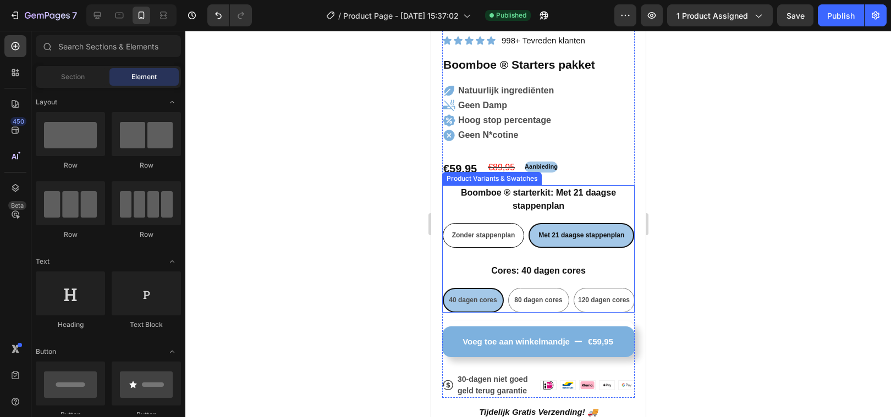
click at [481, 233] on span "Zonder stappenplan" at bounding box center [483, 236] width 63 height 8
click at [482, 223] on input "Zonder stappenplan Zonder stappenplan Zonder stappenplan" at bounding box center [482, 223] width 1 height 1
radio input "true"
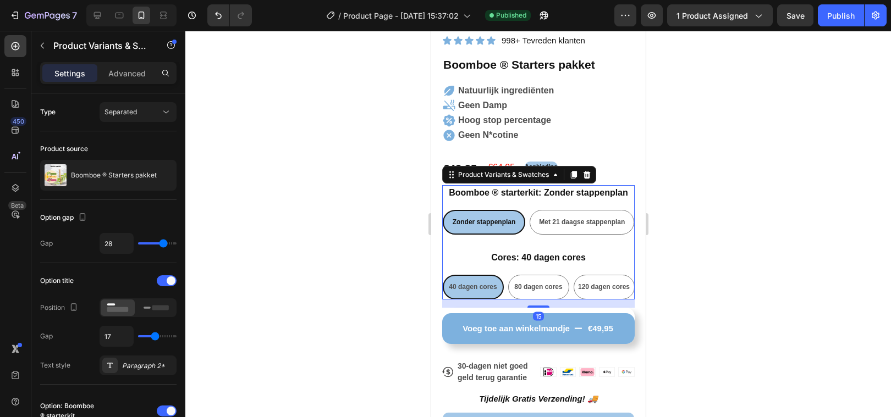
click at [302, 306] on div at bounding box center [538, 224] width 706 height 387
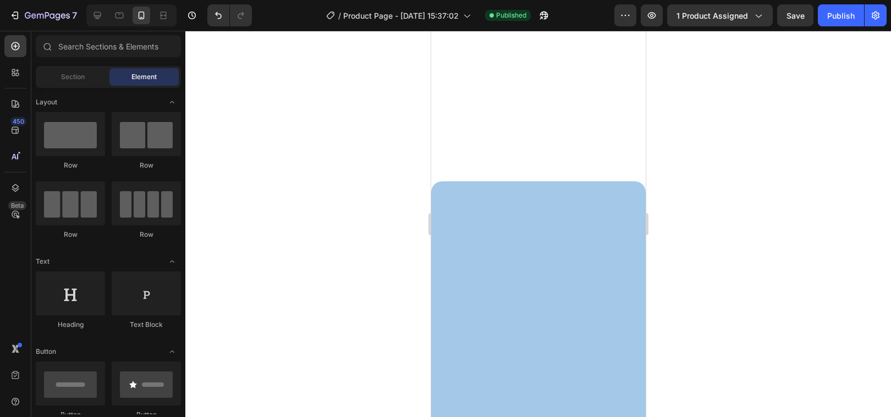
scroll to position [0, 0]
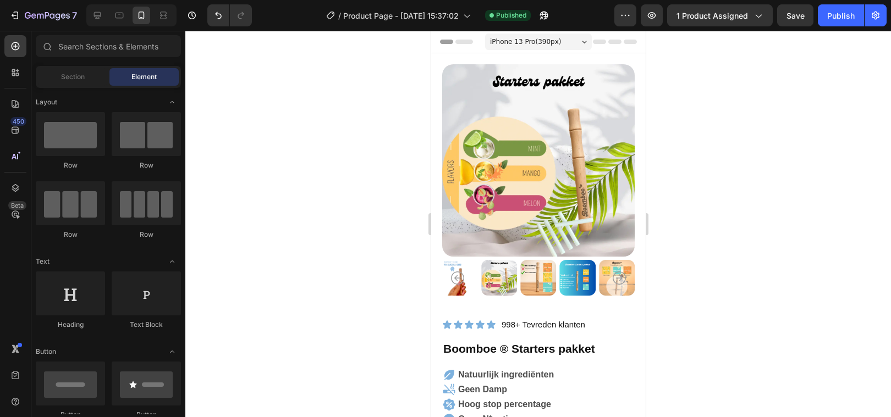
click at [510, 43] on span "iPhone 13 Pro ( 390 px)" at bounding box center [524, 41] width 71 height 11
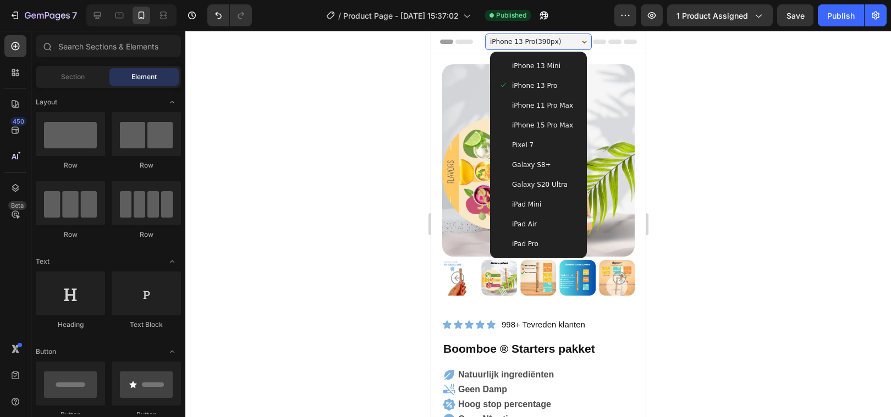
click at [545, 164] on span "Galaxy S8+" at bounding box center [530, 164] width 39 height 11
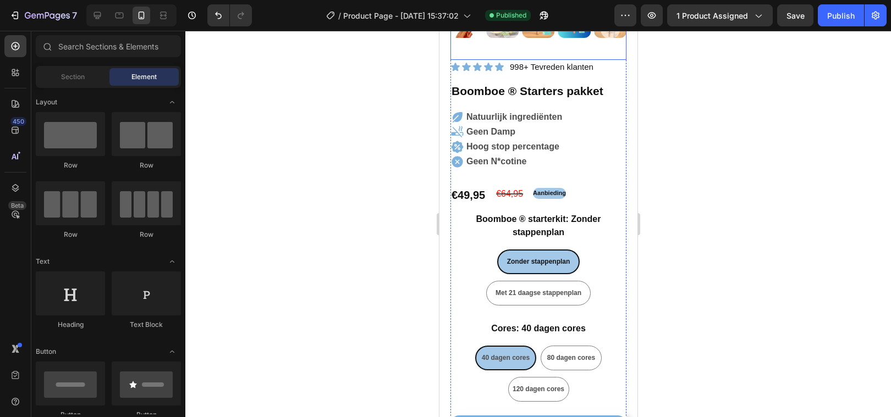
scroll to position [239, 0]
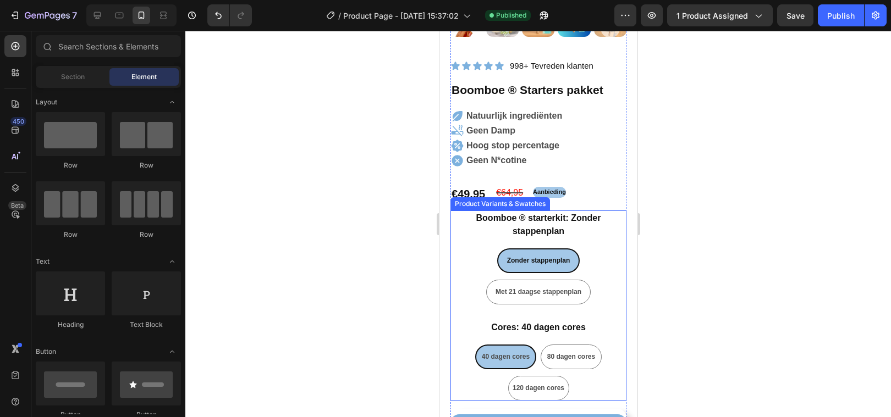
click at [479, 256] on div "Zonder stappenplan Zonder stappenplan Zonder stappenplan Met 21 daagse stappenp…" at bounding box center [538, 277] width 176 height 56
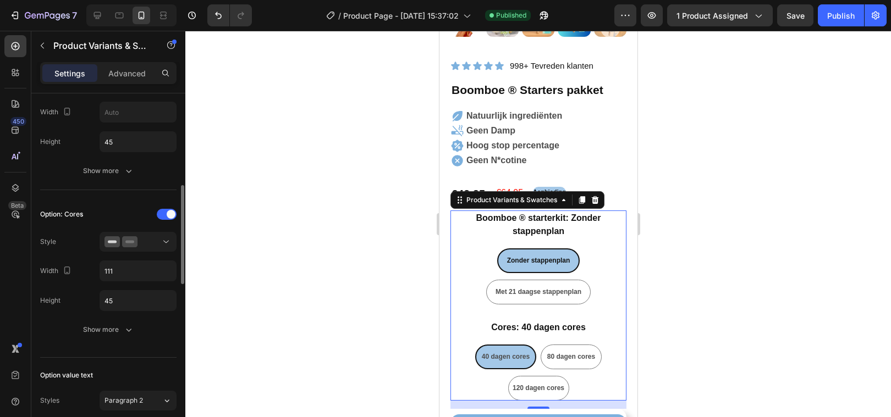
scroll to position [357, 0]
click at [130, 121] on input "111" at bounding box center [138, 111] width 76 height 20
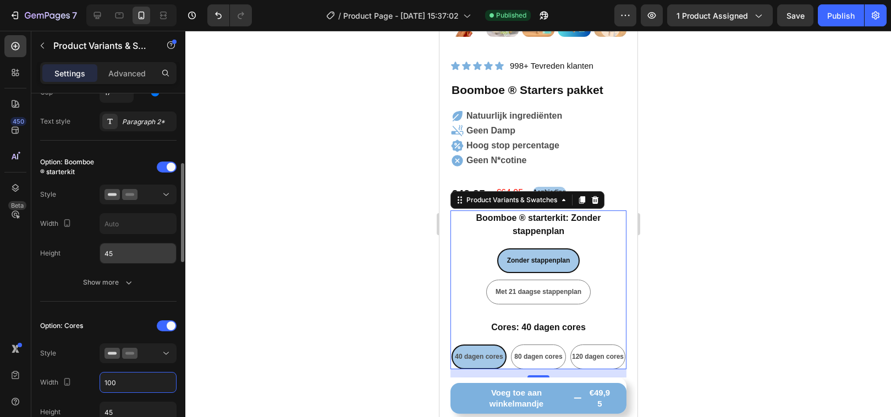
scroll to position [243, 0]
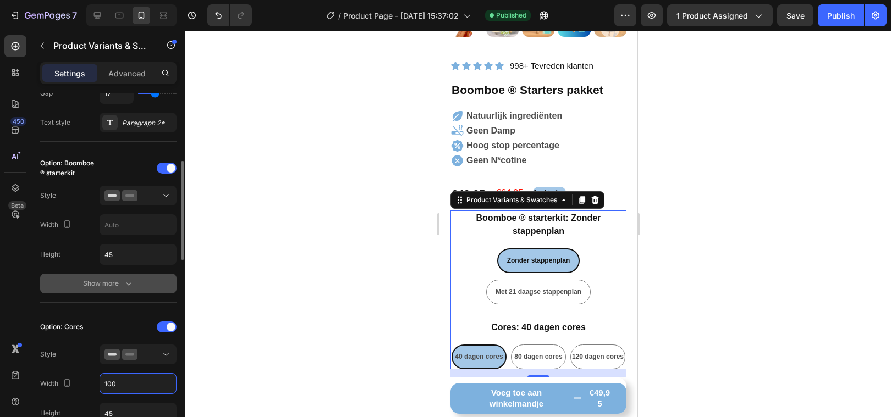
type input "100"
click at [129, 284] on icon "button" at bounding box center [128, 284] width 5 height 3
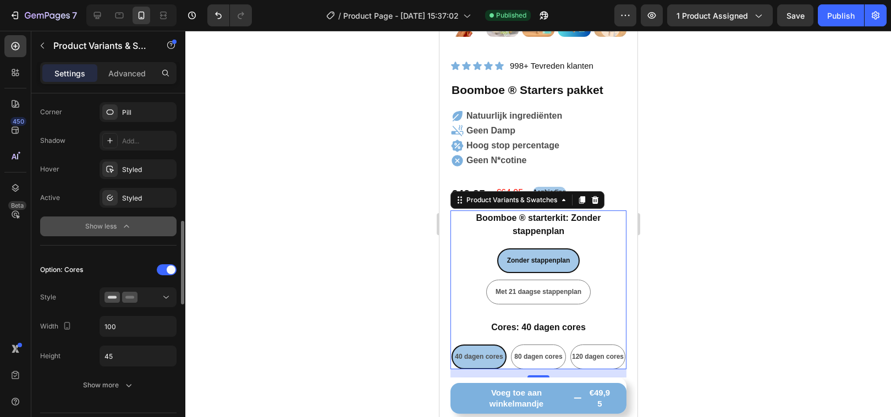
scroll to position [532, 0]
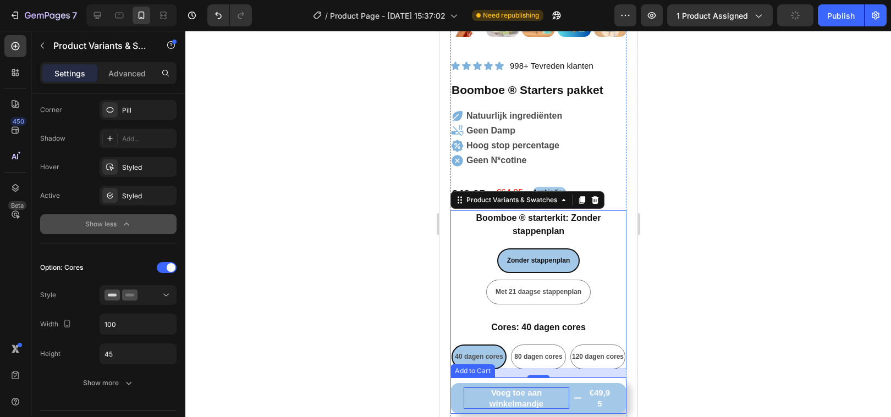
click at [538, 399] on div "Voeg toe aan winkelmandje" at bounding box center [516, 398] width 106 height 21
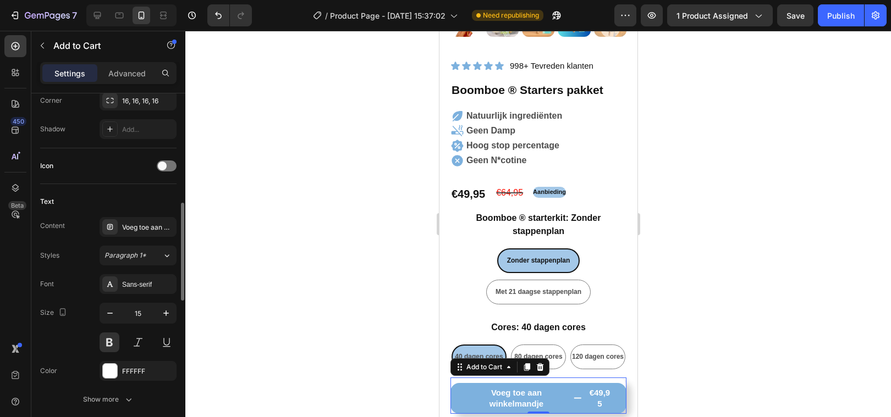
scroll to position [425, 0]
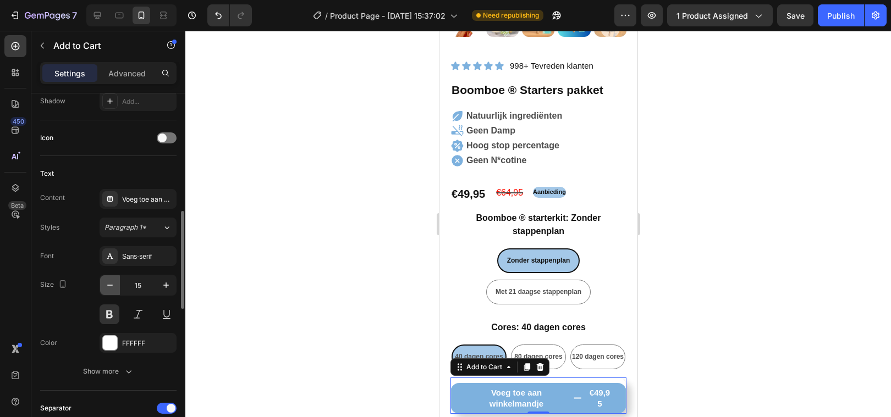
click at [113, 283] on icon "button" at bounding box center [109, 285] width 11 height 11
type input "14"
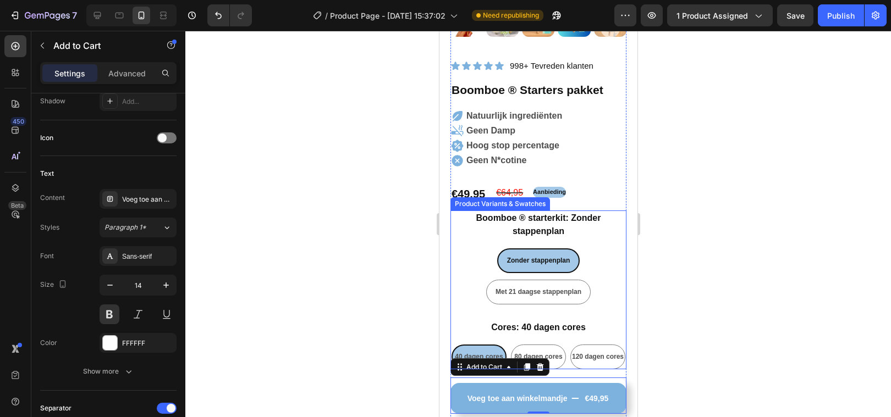
click at [482, 271] on div "Zonder stappenplan Zonder stappenplan Zonder stappenplan Met 21 daagse stappenp…" at bounding box center [538, 277] width 176 height 56
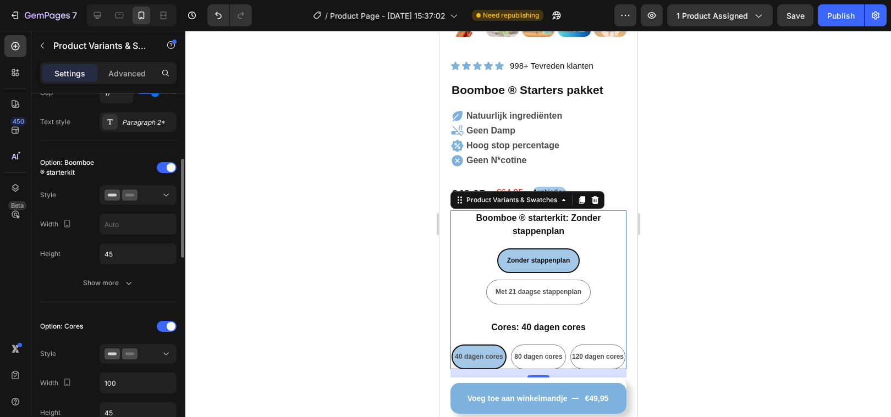
scroll to position [242, 0]
click at [131, 286] on icon "button" at bounding box center [128, 284] width 11 height 11
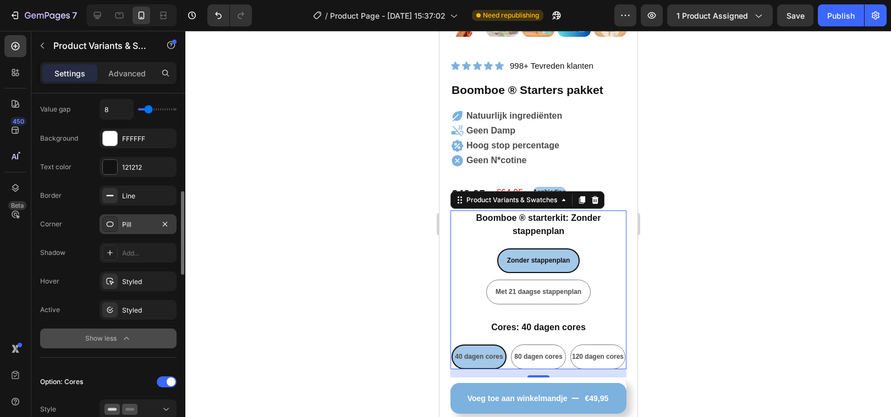
scroll to position [417, 0]
click at [130, 222] on div "Pill" at bounding box center [138, 226] width 32 height 10
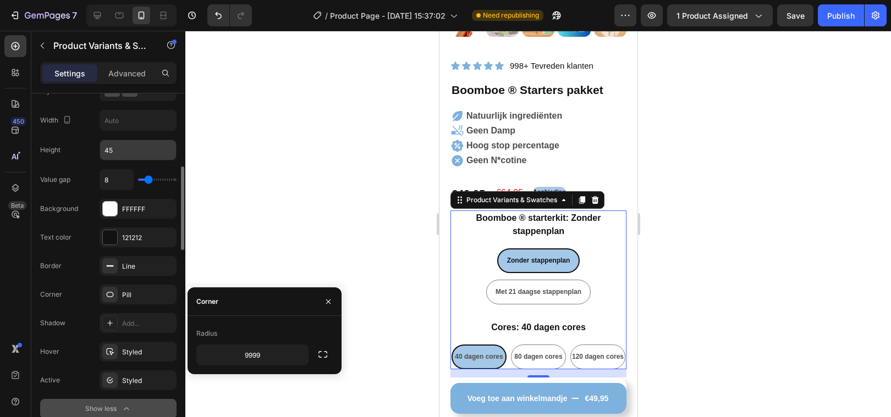
scroll to position [338, 0]
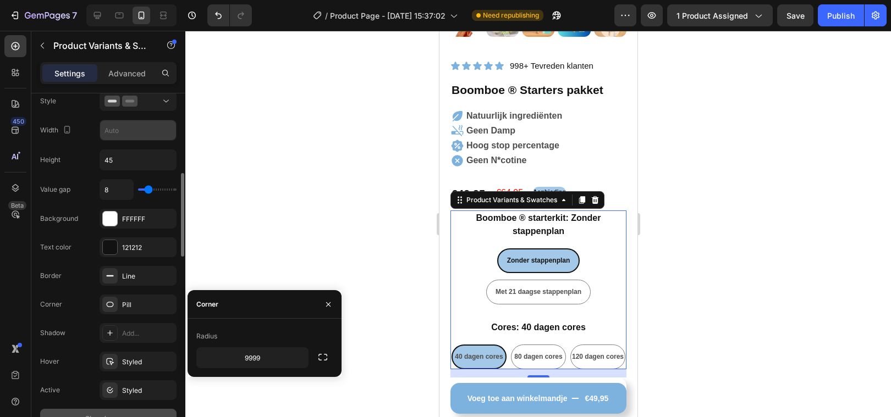
click at [130, 136] on input "text" at bounding box center [138, 130] width 76 height 20
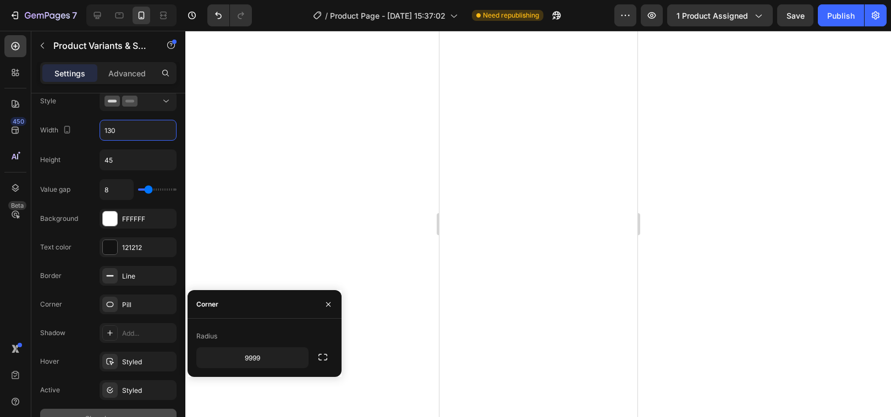
scroll to position [0, 0]
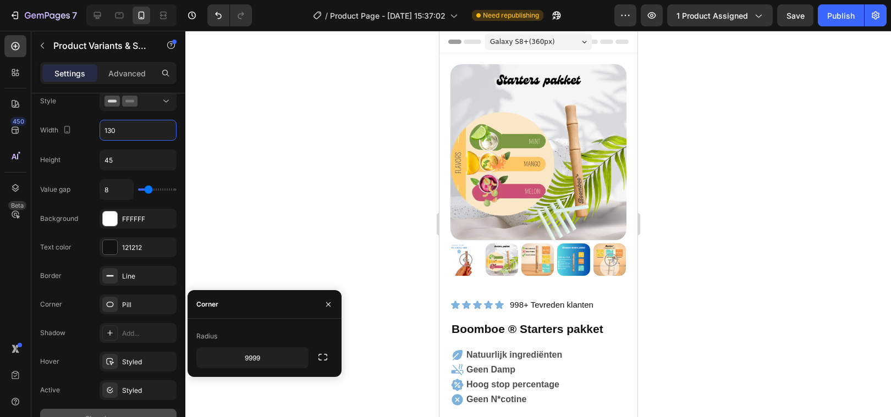
type input "130"
click at [507, 46] on span "Galaxy S8+ ( 360 px)" at bounding box center [521, 41] width 65 height 11
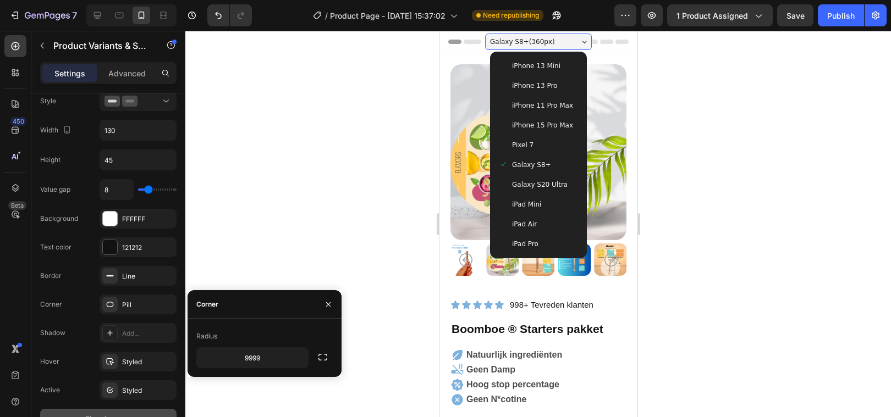
click at [538, 86] on span "iPhone 13 Pro" at bounding box center [533, 85] width 45 height 11
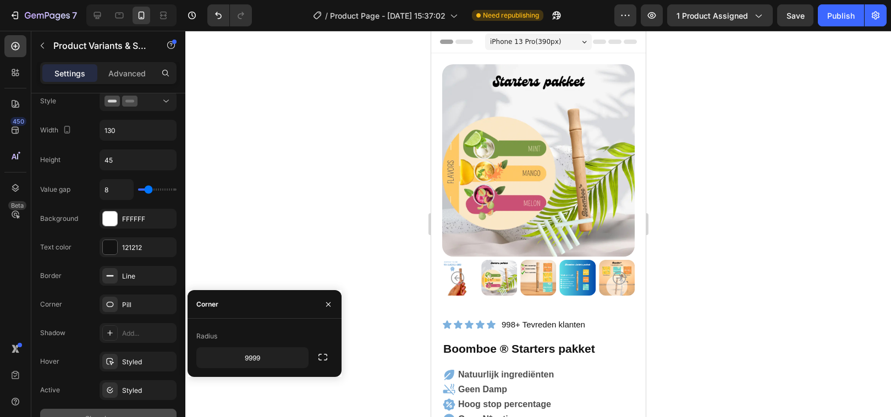
click at [511, 36] on span "iPhone 13 Pro ( 390 px)" at bounding box center [524, 41] width 71 height 11
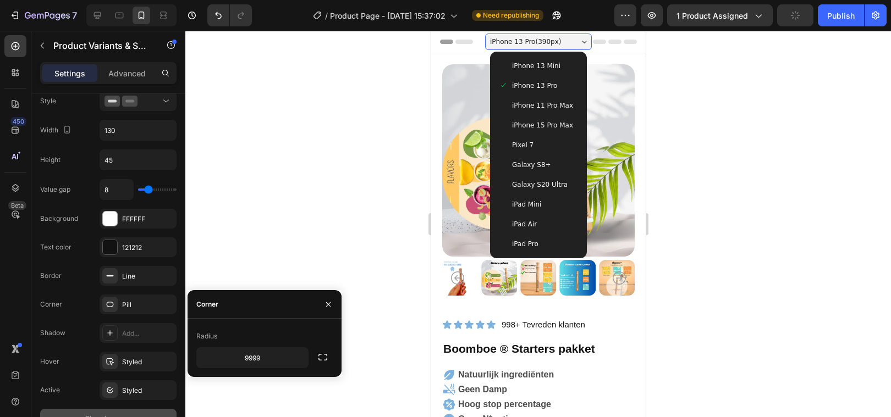
click at [537, 170] on div "Galaxy S8+" at bounding box center [538, 165] width 88 height 20
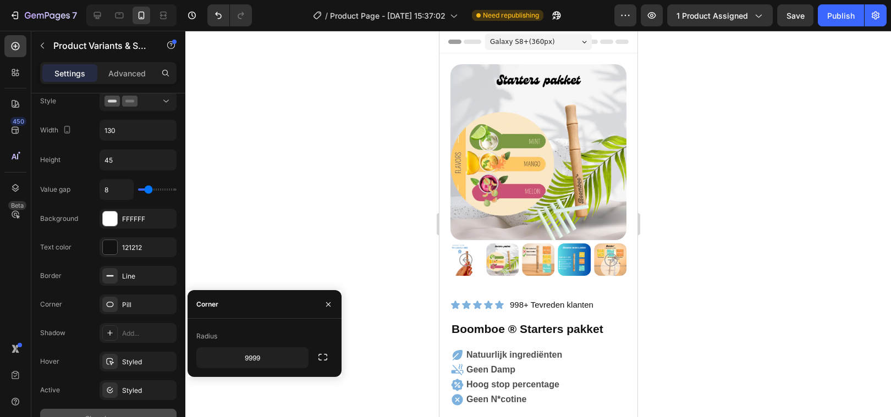
click at [517, 44] on span "Galaxy S8+ ( 360 px)" at bounding box center [521, 41] width 65 height 11
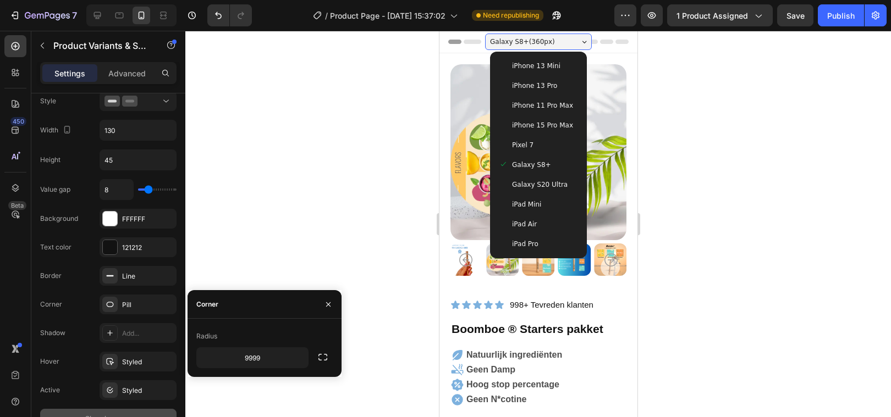
click at [526, 180] on span "Galaxy S20 Ultra" at bounding box center [539, 184] width 56 height 11
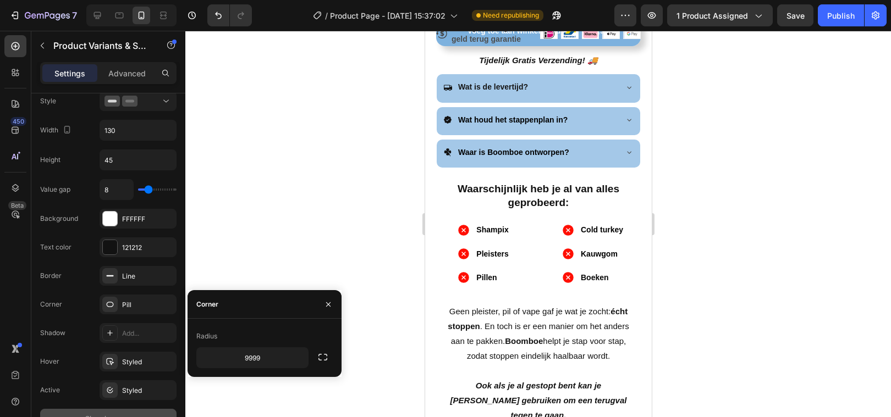
scroll to position [658, 0]
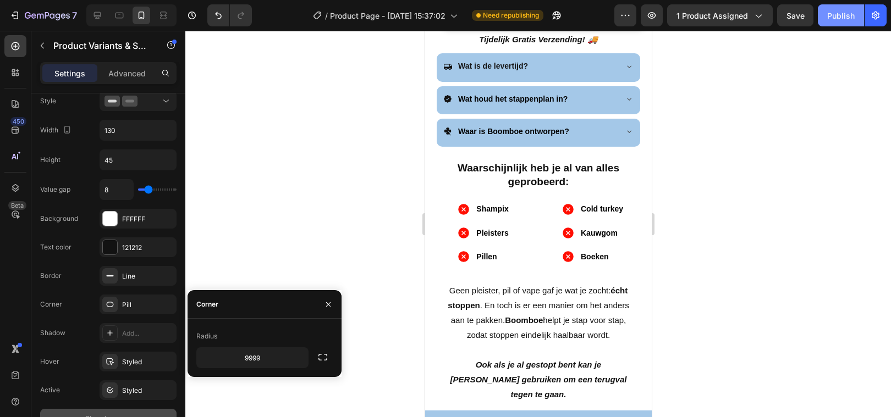
click at [845, 25] on button "Publish" at bounding box center [841, 15] width 46 height 22
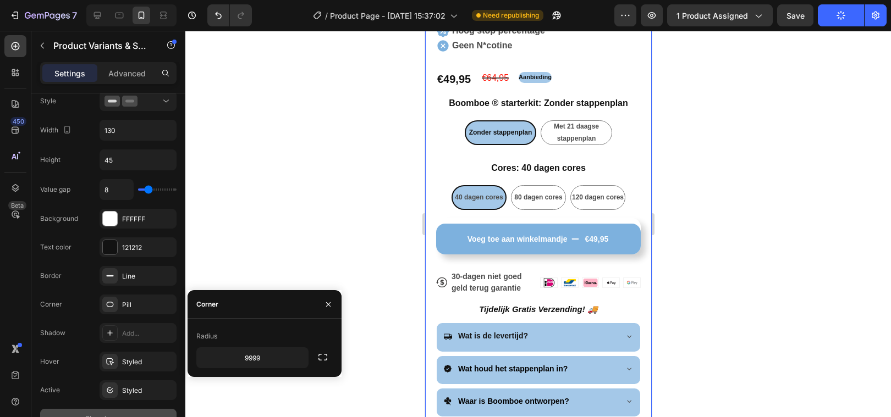
scroll to position [388, 0]
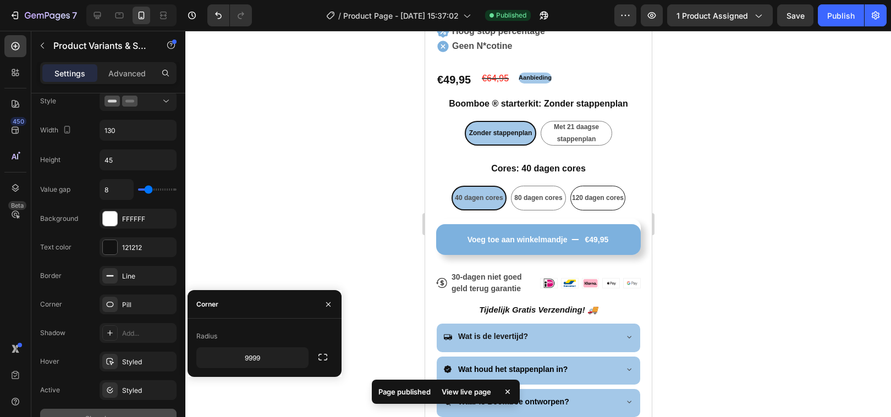
click at [588, 201] on span "120 dagen cores" at bounding box center [597, 198] width 52 height 8
click at [597, 186] on input "120 dagen cores 120 dagen cores 120 dagen cores" at bounding box center [597, 185] width 1 height 1
radio input "true"
click at [531, 201] on span "80 dagen cores" at bounding box center [538, 198] width 48 height 8
click at [537, 186] on input "80 dagen cores 80 dagen cores 80 dagen cores" at bounding box center [537, 185] width 1 height 1
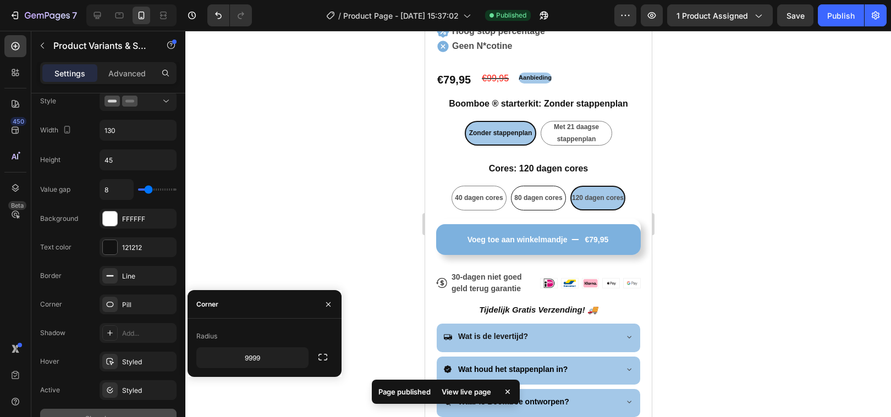
radio input "true"
click at [481, 201] on span "40 dagen cores" at bounding box center [478, 198] width 48 height 8
click at [478, 186] on input "40 dagen cores 40 dagen cores 40 dagen cores" at bounding box center [478, 185] width 1 height 1
radio input "true"
click at [569, 136] on span "Met 21 daagse stappenplan" at bounding box center [575, 133] width 45 height 20
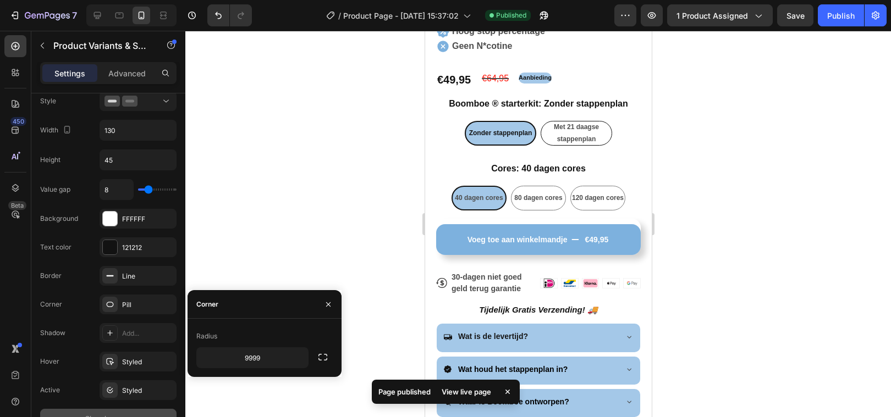
click at [575, 121] on input "Met 21 daagse stappenplan Met 21 daagse stappenplan Met 21 daagse stappenplan" at bounding box center [575, 120] width 1 height 1
radio input "true"
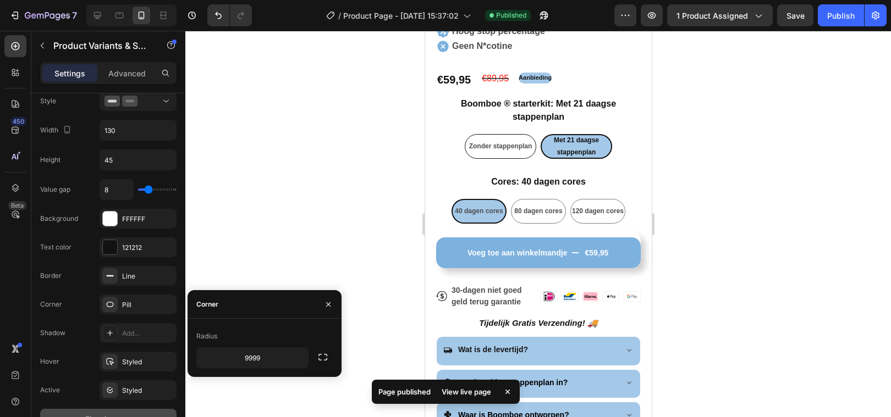
click at [502, 144] on span "Zonder stappenplan" at bounding box center [500, 146] width 63 height 8
click at [500, 134] on input "Zonder stappenplan Zonder stappenplan Zonder stappenplan" at bounding box center [499, 134] width 1 height 1
radio input "true"
